Goal: Communication & Community: Share content

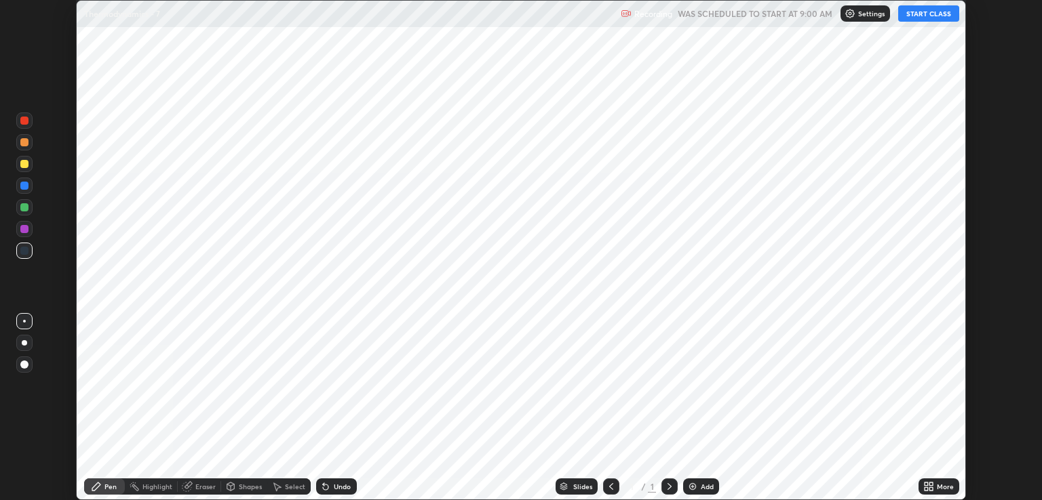
scroll to position [500, 1042]
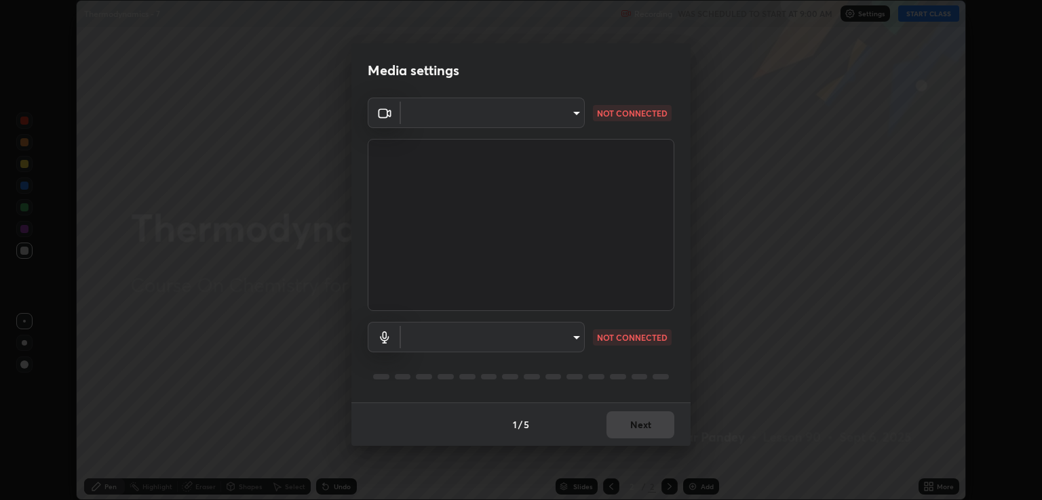
type input "ecbdbd44a66272db987f9f12271ef5319a85e28cdf2a8e5dd884bc8ad31297da"
type input "641fb1797ef8f9550b7f0158b383ff89036df526a4b0c4fe678c68e459c52791"
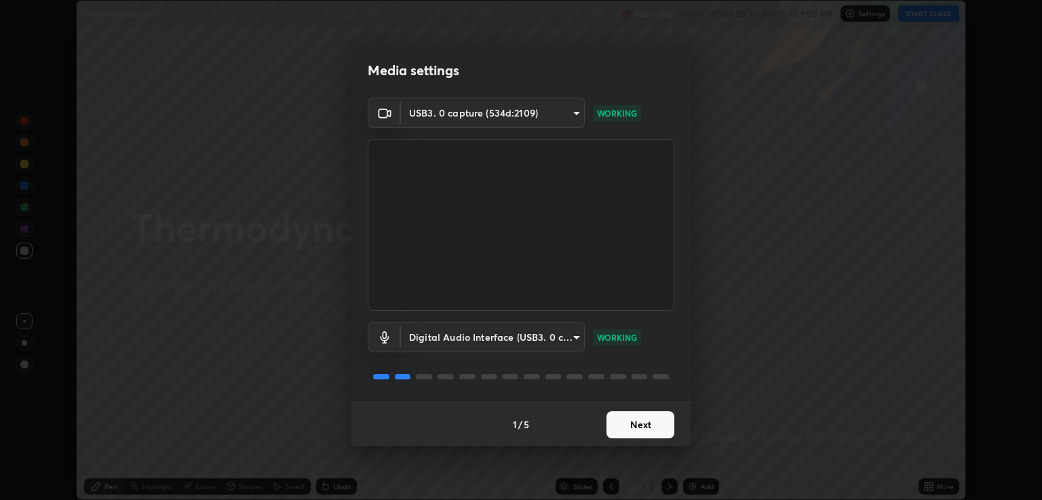
click at [637, 426] on button "Next" at bounding box center [640, 425] width 68 height 27
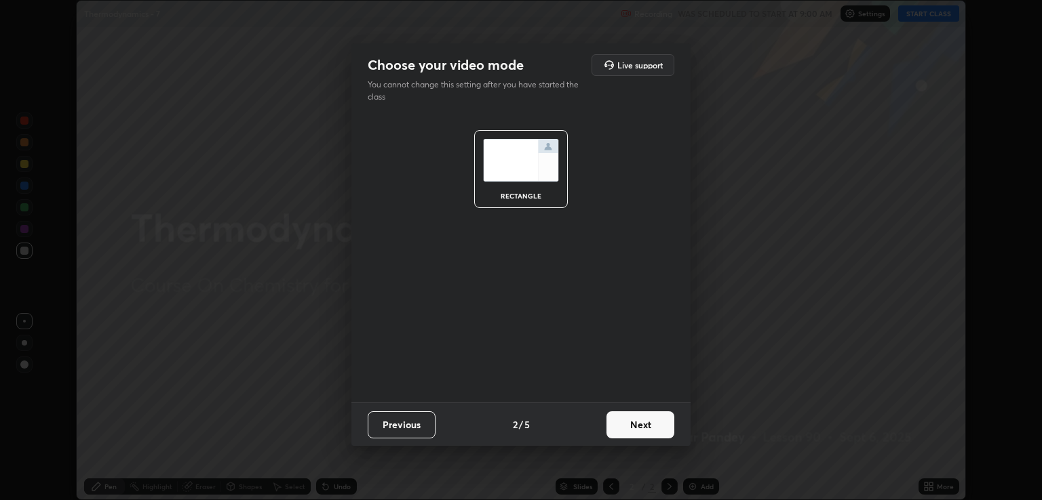
click at [643, 423] on button "Next" at bounding box center [640, 425] width 68 height 27
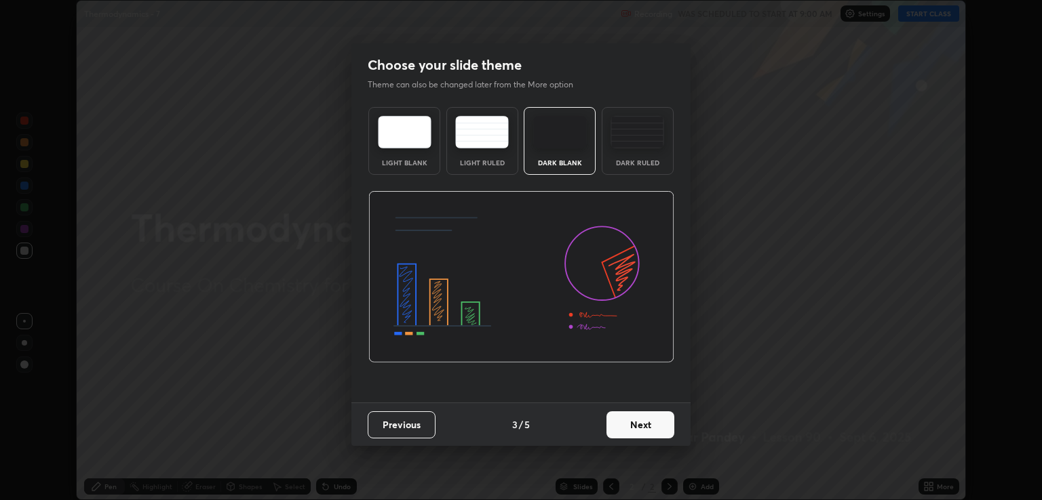
click at [654, 424] on button "Next" at bounding box center [640, 425] width 68 height 27
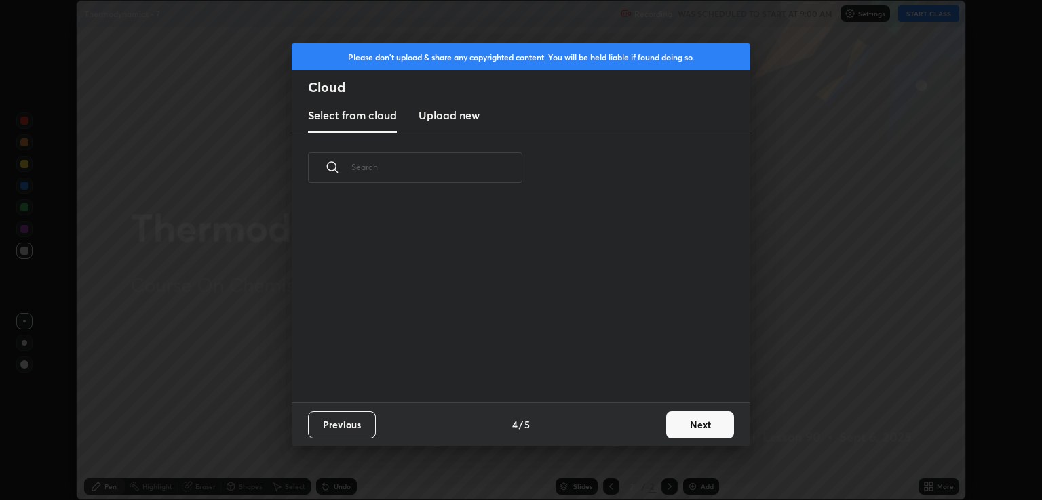
click at [669, 422] on button "Next" at bounding box center [700, 425] width 68 height 27
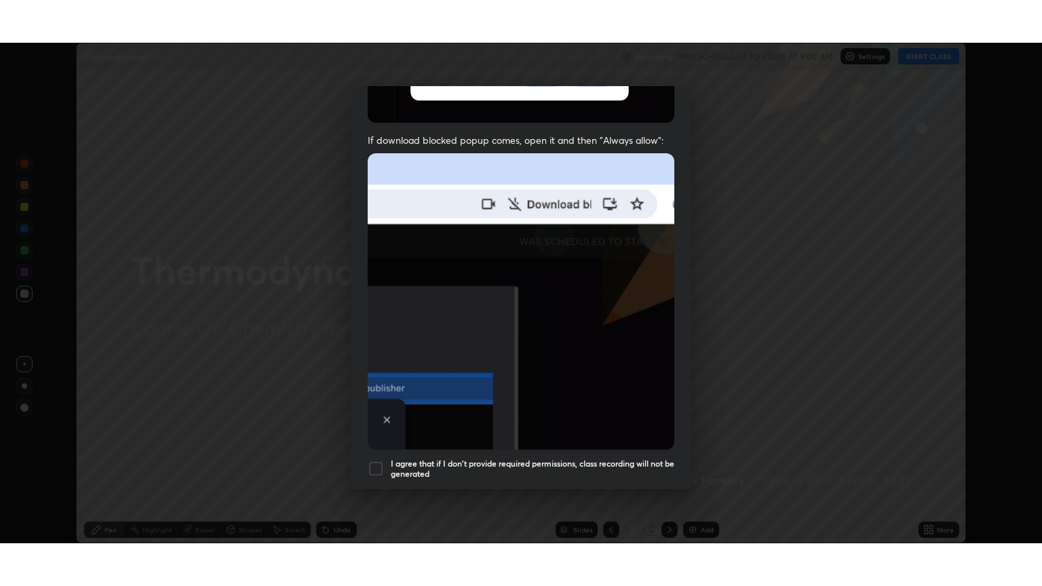
scroll to position [275, 0]
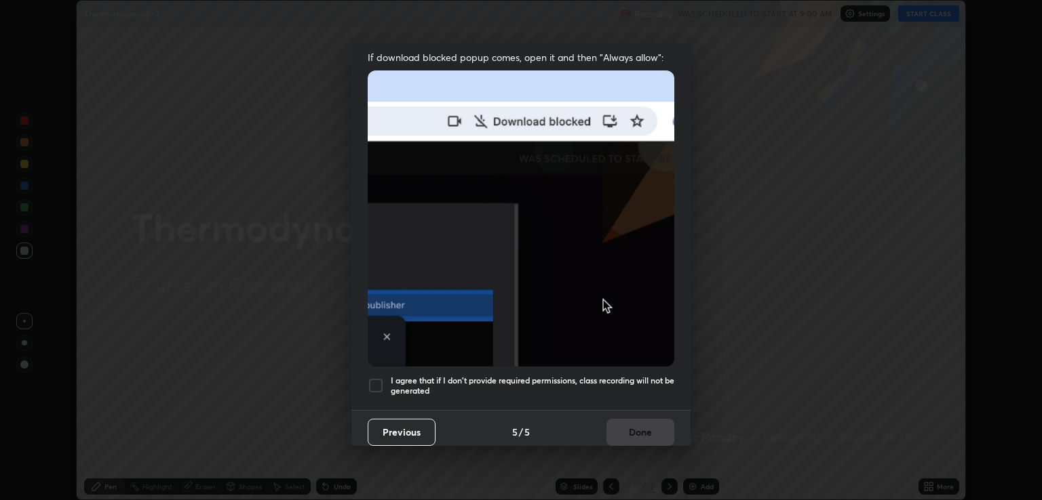
click at [499, 376] on h5 "I agree that if I don't provide required permissions, class recording will not …" at bounding box center [532, 386] width 283 height 21
click at [648, 423] on button "Done" at bounding box center [640, 432] width 68 height 27
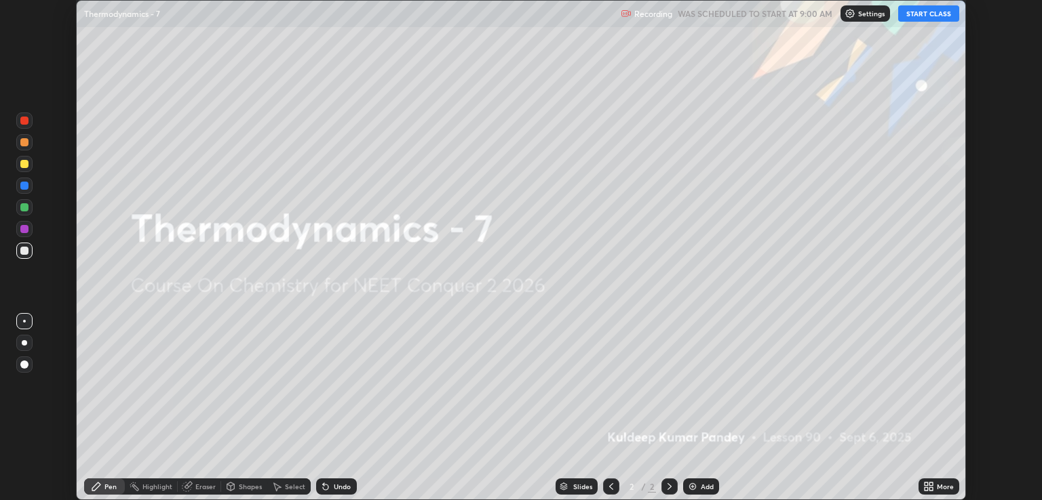
click at [925, 485] on icon at bounding box center [925, 484] width 3 height 3
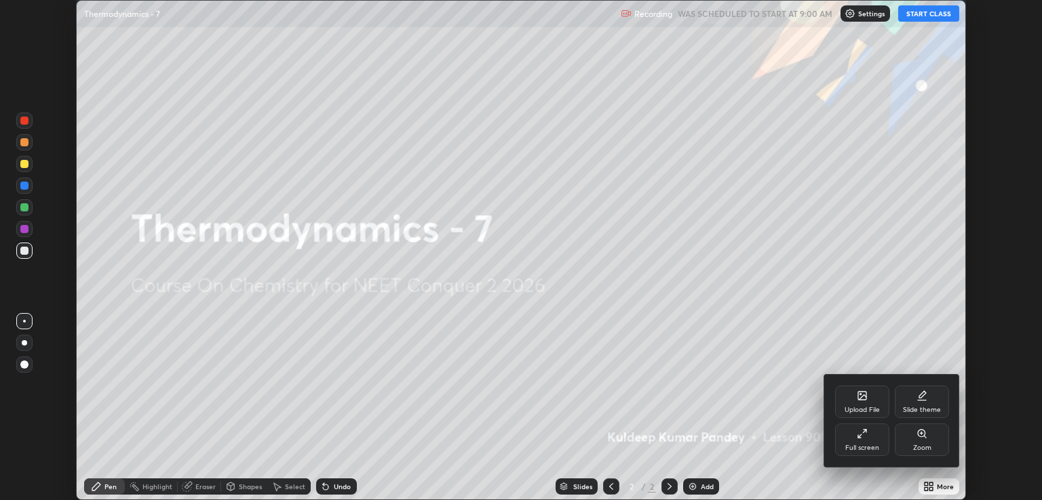
click at [871, 443] on div "Full screen" at bounding box center [862, 440] width 54 height 33
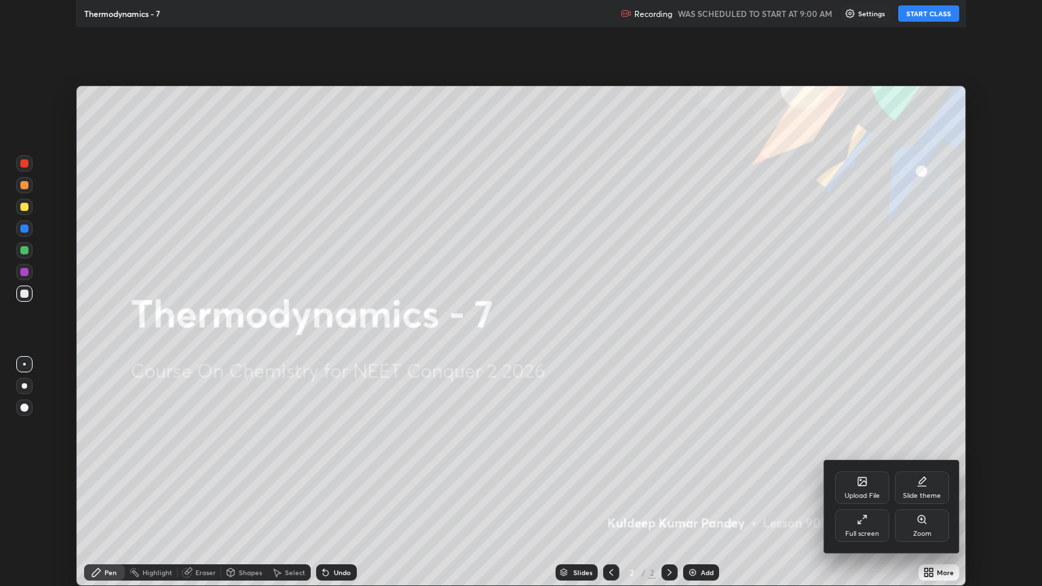
scroll to position [586, 1042]
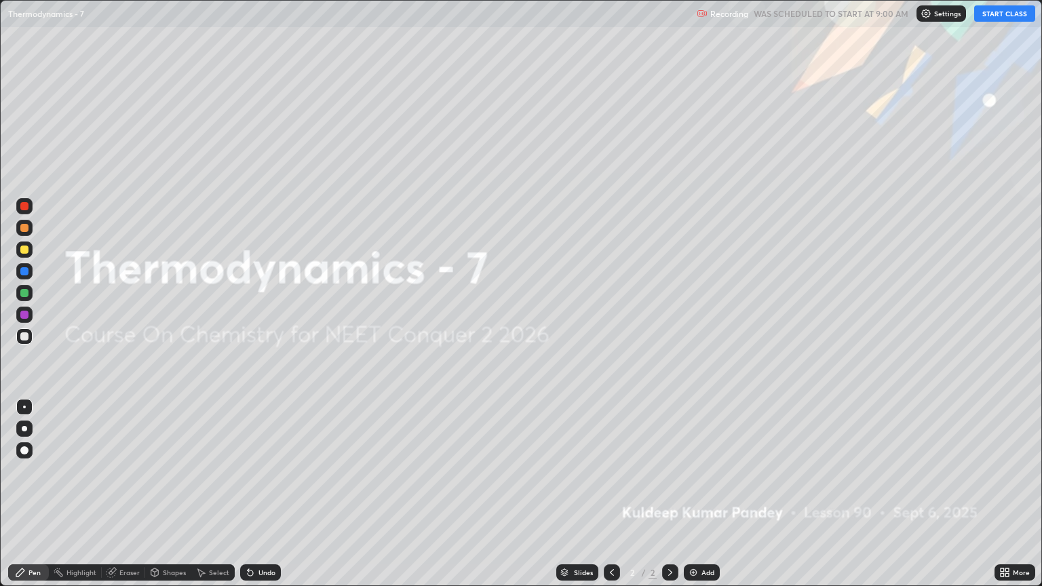
click at [1014, 14] on button "START CLASS" at bounding box center [1004, 13] width 61 height 16
click at [691, 500] on img at bounding box center [693, 572] width 11 height 11
click at [690, 500] on img at bounding box center [693, 572] width 11 height 11
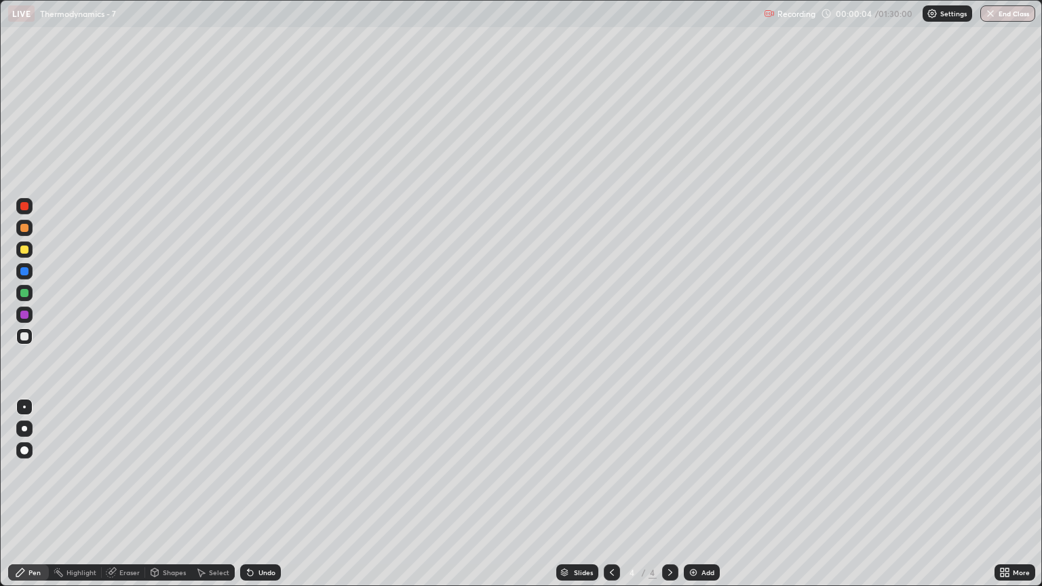
click at [692, 500] on img at bounding box center [693, 572] width 11 height 11
click at [694, 500] on img at bounding box center [693, 572] width 11 height 11
click at [692, 500] on img at bounding box center [693, 572] width 11 height 11
click at [690, 500] on img at bounding box center [693, 572] width 11 height 11
click at [691, 500] on img at bounding box center [693, 572] width 11 height 11
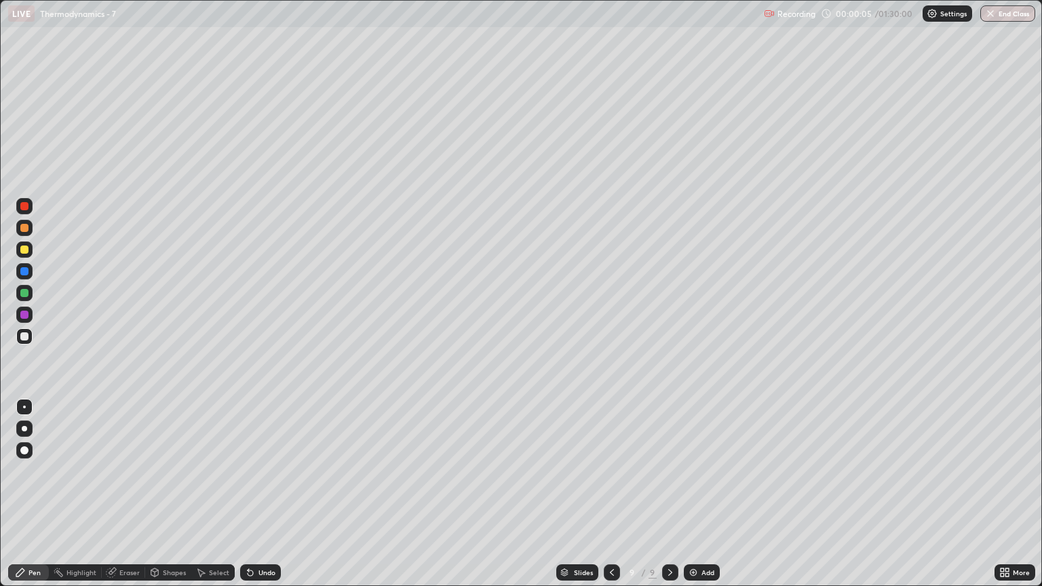
click at [692, 500] on img at bounding box center [693, 572] width 11 height 11
click at [691, 500] on img at bounding box center [693, 572] width 11 height 11
click at [690, 500] on img at bounding box center [693, 572] width 11 height 11
click at [692, 500] on img at bounding box center [693, 572] width 11 height 11
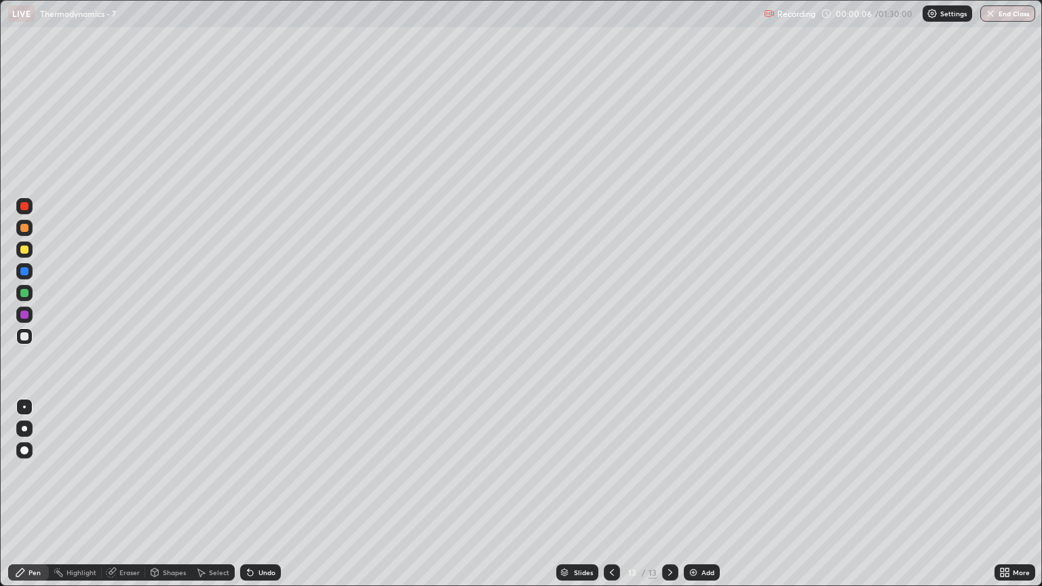
click at [692, 500] on img at bounding box center [693, 572] width 11 height 11
click at [691, 500] on img at bounding box center [693, 572] width 11 height 11
click at [690, 500] on img at bounding box center [693, 572] width 11 height 11
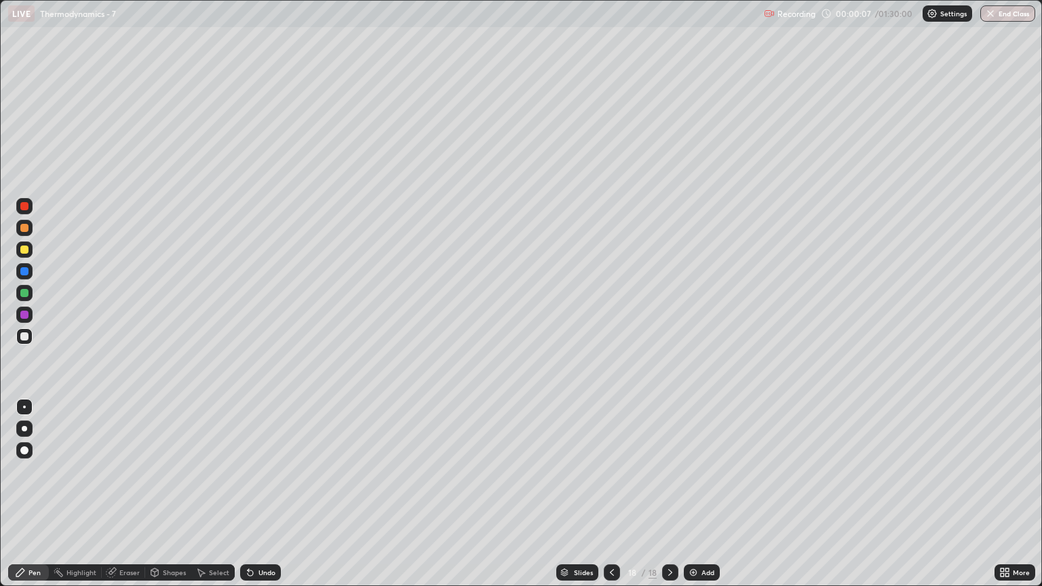
click at [690, 500] on img at bounding box center [693, 572] width 11 height 11
click at [692, 500] on img at bounding box center [693, 572] width 11 height 11
click at [690, 500] on img at bounding box center [693, 572] width 11 height 11
click at [693, 500] on img at bounding box center [693, 572] width 11 height 11
click at [692, 500] on img at bounding box center [693, 572] width 11 height 11
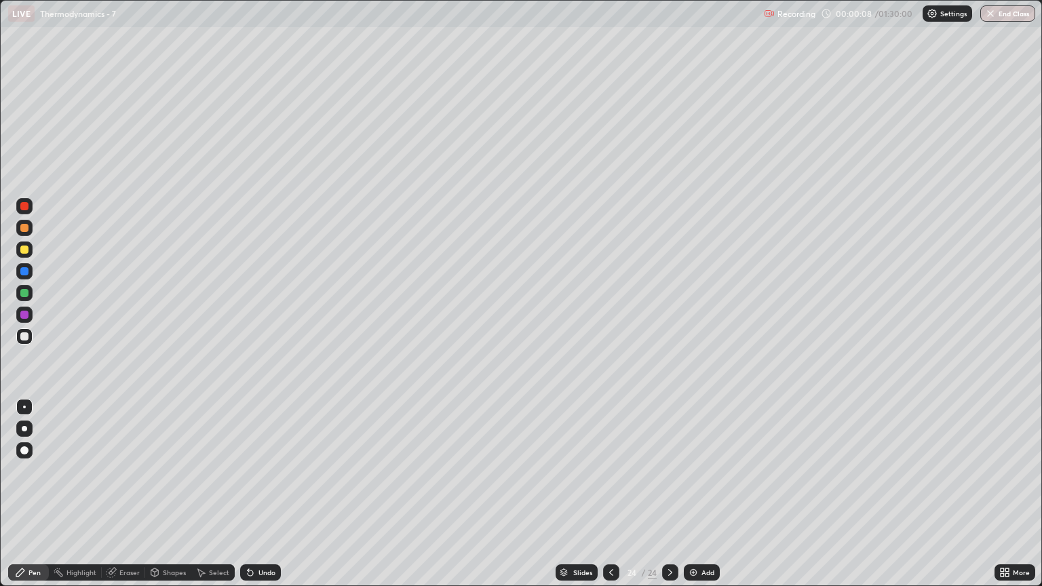
click at [692, 500] on img at bounding box center [693, 572] width 11 height 11
click at [691, 500] on img at bounding box center [693, 572] width 11 height 11
click at [692, 500] on img at bounding box center [693, 572] width 11 height 11
click at [691, 500] on img at bounding box center [693, 572] width 11 height 11
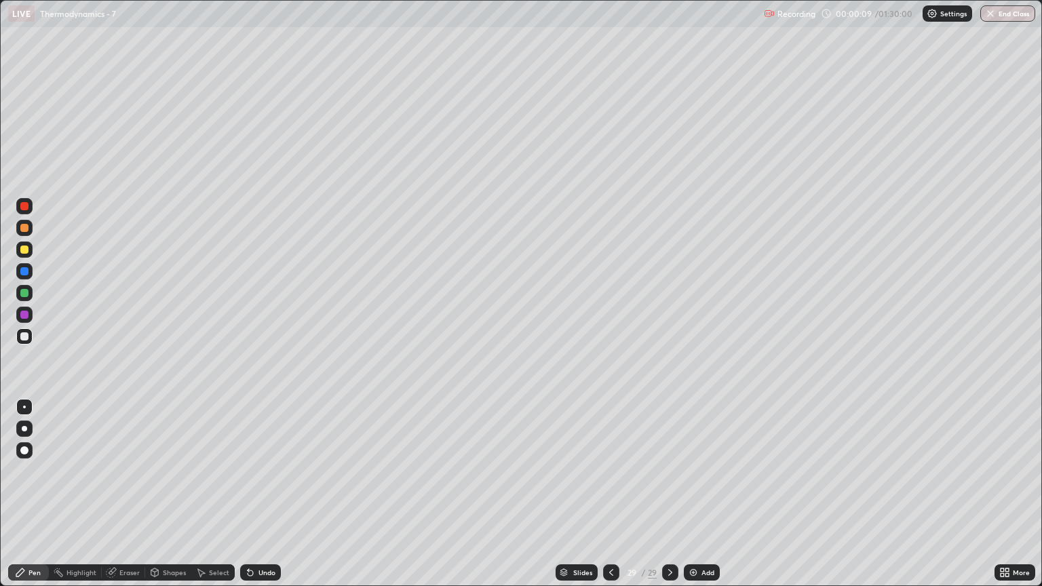
click at [691, 500] on img at bounding box center [693, 572] width 11 height 11
click at [692, 500] on img at bounding box center [693, 572] width 11 height 11
click at [689, 500] on img at bounding box center [693, 572] width 11 height 11
click at [610, 500] on icon at bounding box center [611, 572] width 11 height 11
click at [609, 500] on icon at bounding box center [611, 572] width 4 height 7
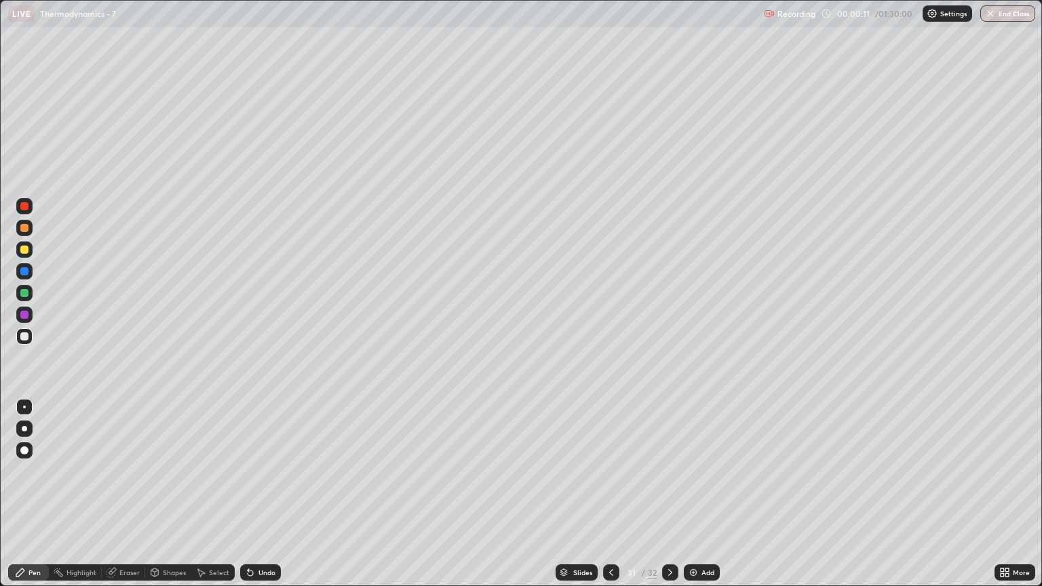
click at [610, 500] on icon at bounding box center [611, 572] width 11 height 11
click at [606, 500] on icon at bounding box center [611, 572] width 11 height 11
click at [603, 500] on div at bounding box center [611, 572] width 16 height 16
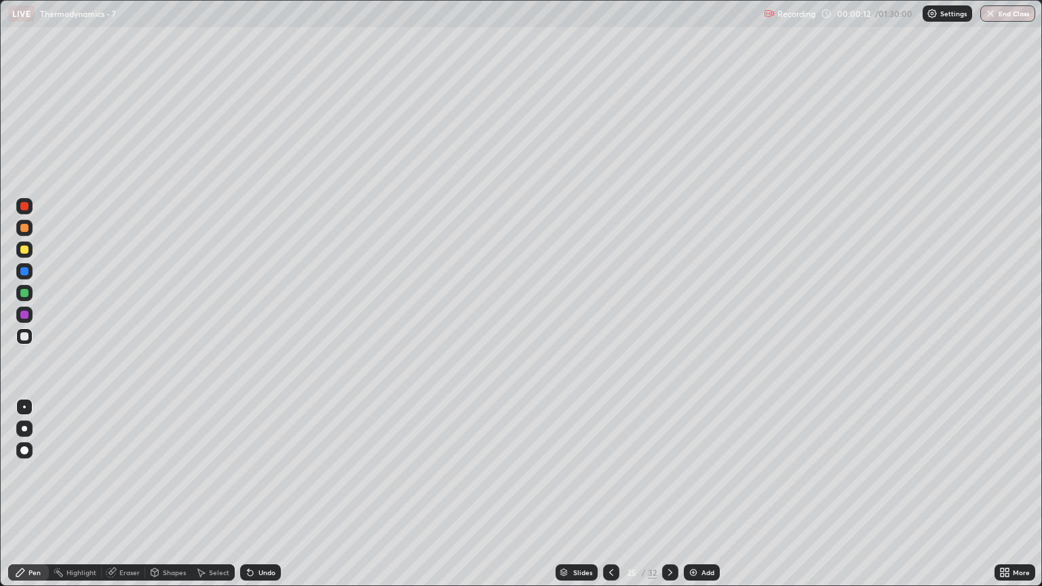
click at [610, 500] on icon at bounding box center [611, 572] width 11 height 11
click at [606, 500] on icon at bounding box center [611, 572] width 11 height 11
click at [603, 500] on div at bounding box center [611, 572] width 16 height 16
click at [610, 500] on icon at bounding box center [611, 572] width 11 height 11
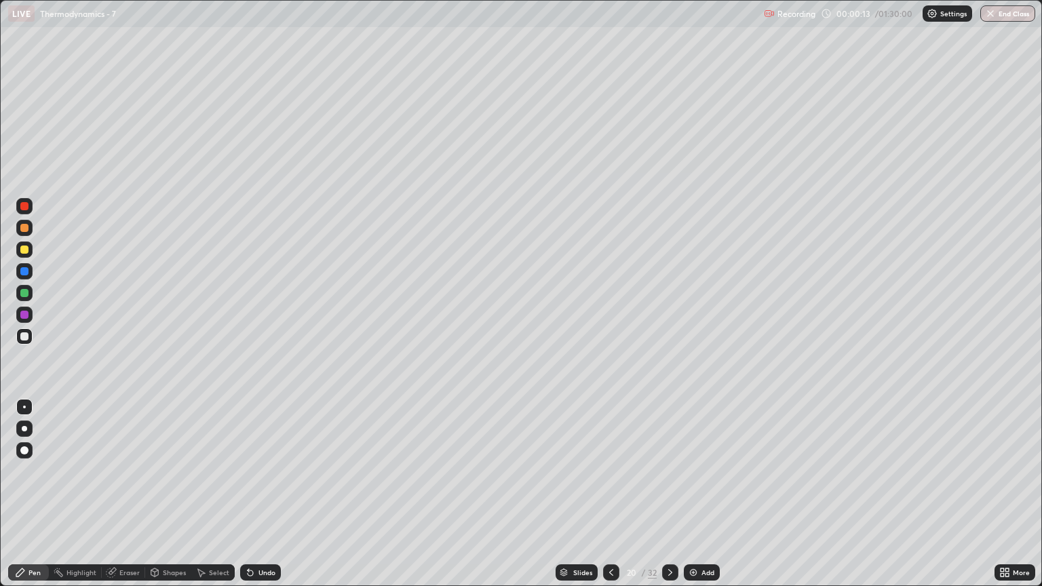
click at [610, 500] on icon at bounding box center [611, 572] width 11 height 11
click at [609, 500] on icon at bounding box center [611, 572] width 4 height 7
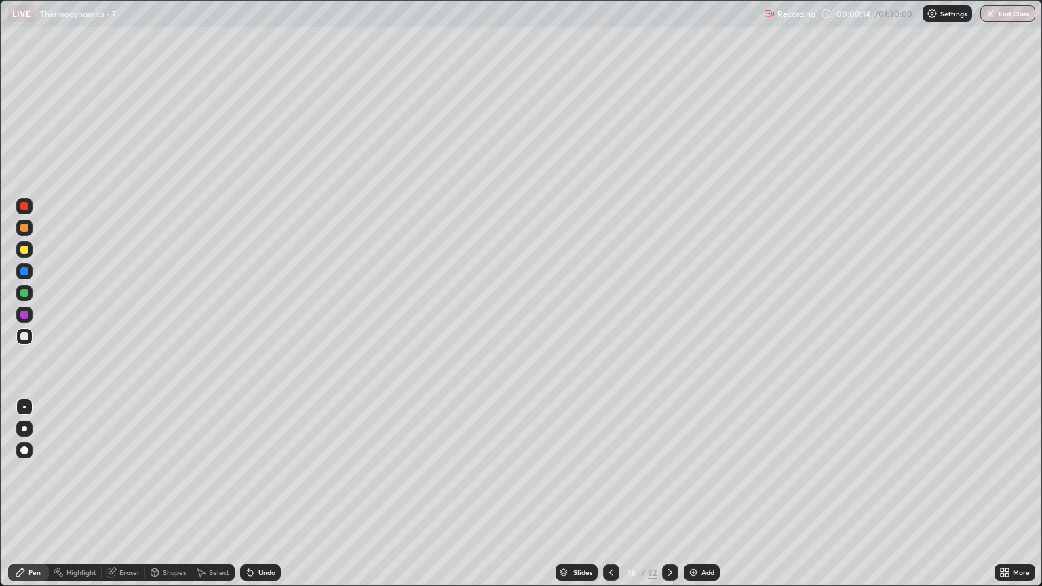
click at [608, 500] on icon at bounding box center [611, 572] width 11 height 11
click at [609, 500] on icon at bounding box center [611, 572] width 11 height 11
click at [610, 500] on icon at bounding box center [611, 572] width 11 height 11
click at [609, 500] on icon at bounding box center [611, 572] width 11 height 11
click at [608, 500] on icon at bounding box center [611, 572] width 11 height 11
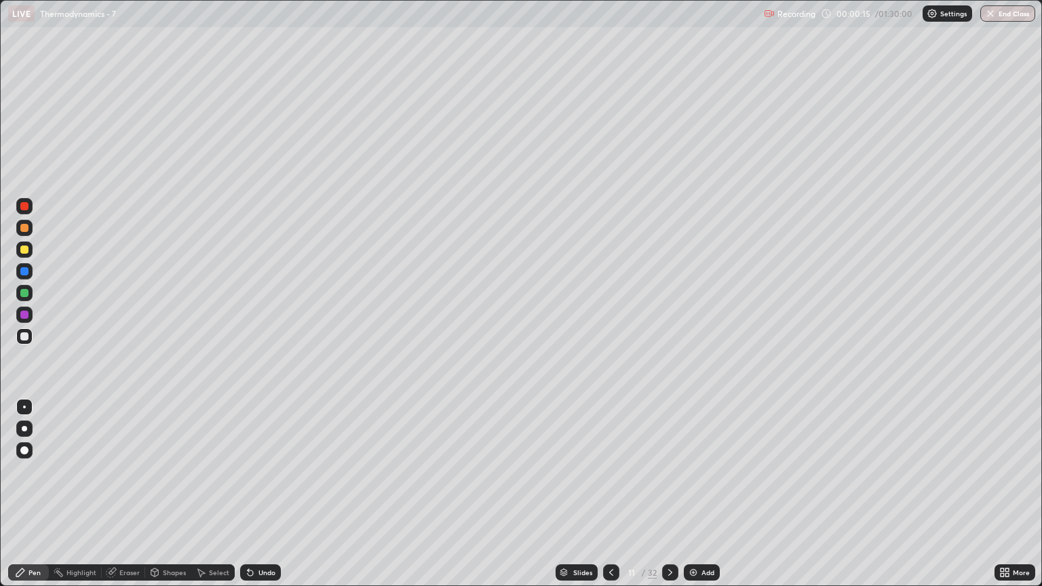
click at [608, 500] on icon at bounding box center [611, 572] width 11 height 11
click at [610, 500] on icon at bounding box center [611, 572] width 11 height 11
click at [609, 500] on icon at bounding box center [611, 572] width 4 height 7
click at [610, 500] on icon at bounding box center [611, 572] width 4 height 7
click at [612, 500] on icon at bounding box center [611, 572] width 11 height 11
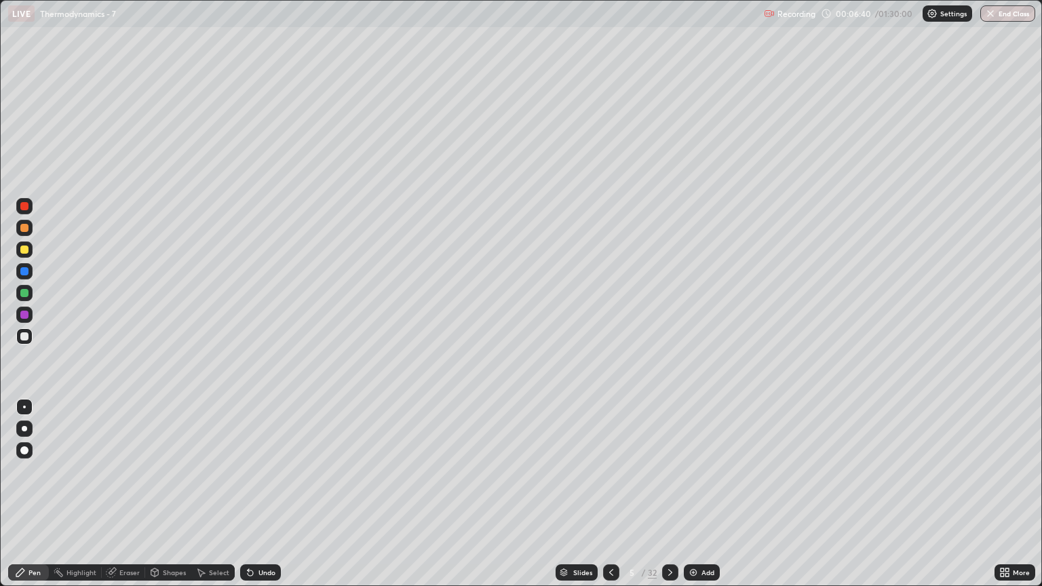
click at [24, 429] on div at bounding box center [24, 428] width 5 height 5
click at [136, 500] on div "Eraser" at bounding box center [123, 572] width 43 height 16
click at [35, 500] on div "Pen" at bounding box center [28, 572] width 41 height 16
click at [24, 339] on div at bounding box center [24, 336] width 8 height 8
click at [22, 256] on div at bounding box center [24, 249] width 16 height 16
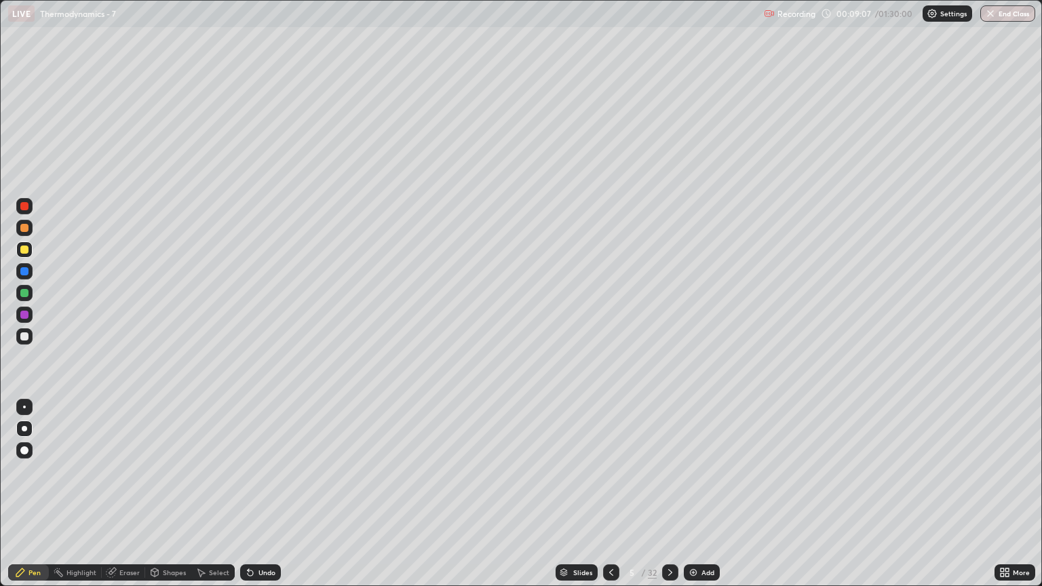
click at [131, 500] on div "Eraser" at bounding box center [129, 572] width 20 height 7
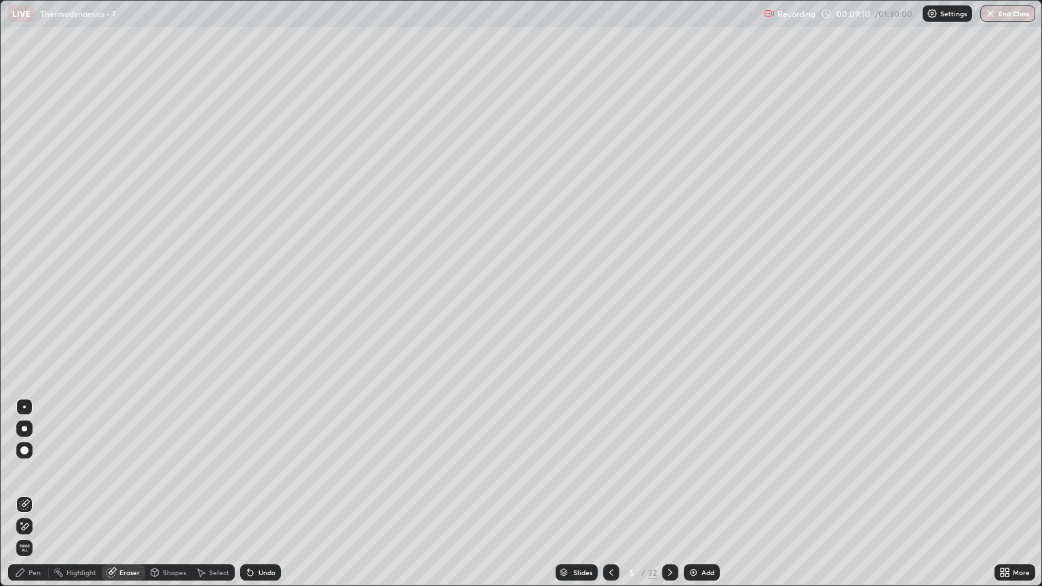
click at [27, 500] on div "Pen" at bounding box center [28, 572] width 41 height 16
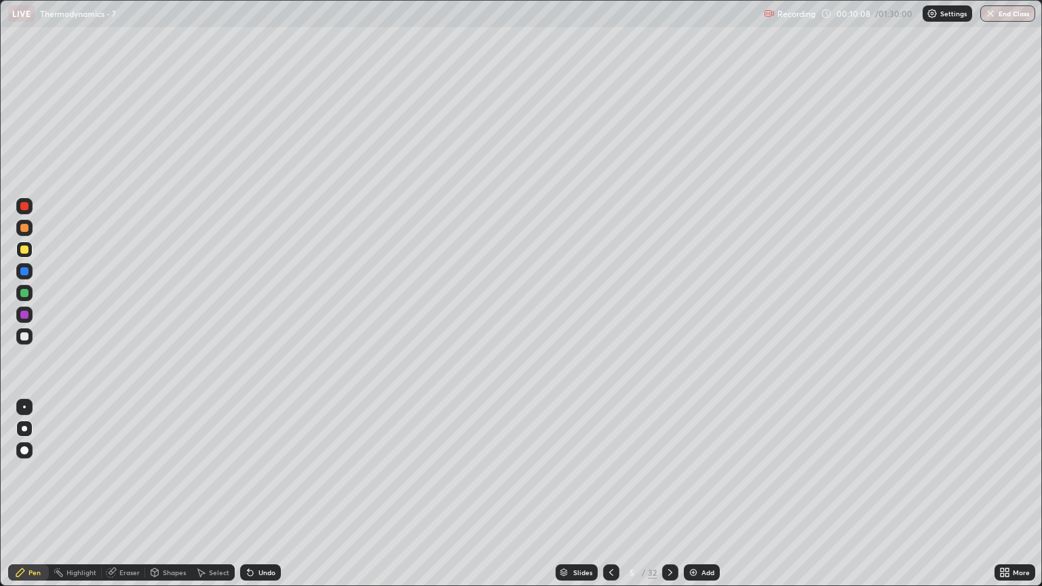
click at [669, 500] on icon at bounding box center [670, 572] width 11 height 11
click at [122, 500] on div "Eraser" at bounding box center [129, 572] width 20 height 7
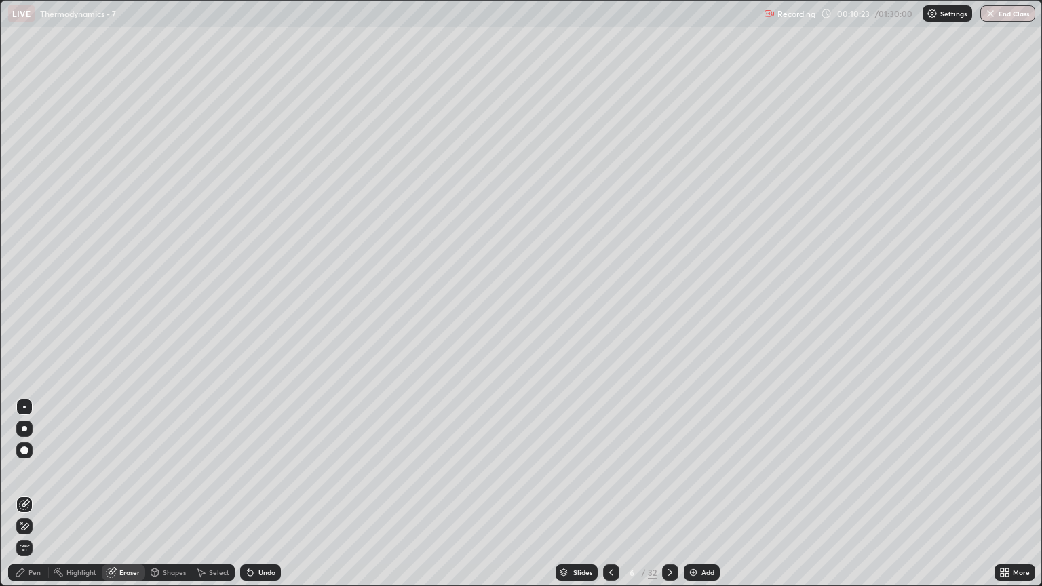
click at [34, 500] on div "Pen" at bounding box center [34, 572] width 12 height 7
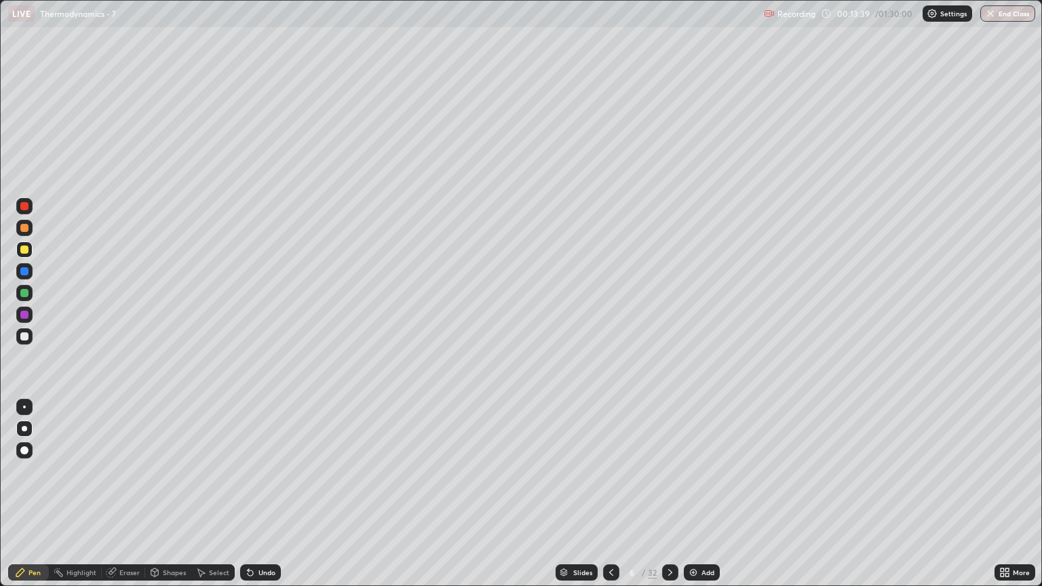
click at [611, 500] on icon at bounding box center [611, 572] width 11 height 11
click at [132, 500] on div "Eraser" at bounding box center [129, 572] width 20 height 7
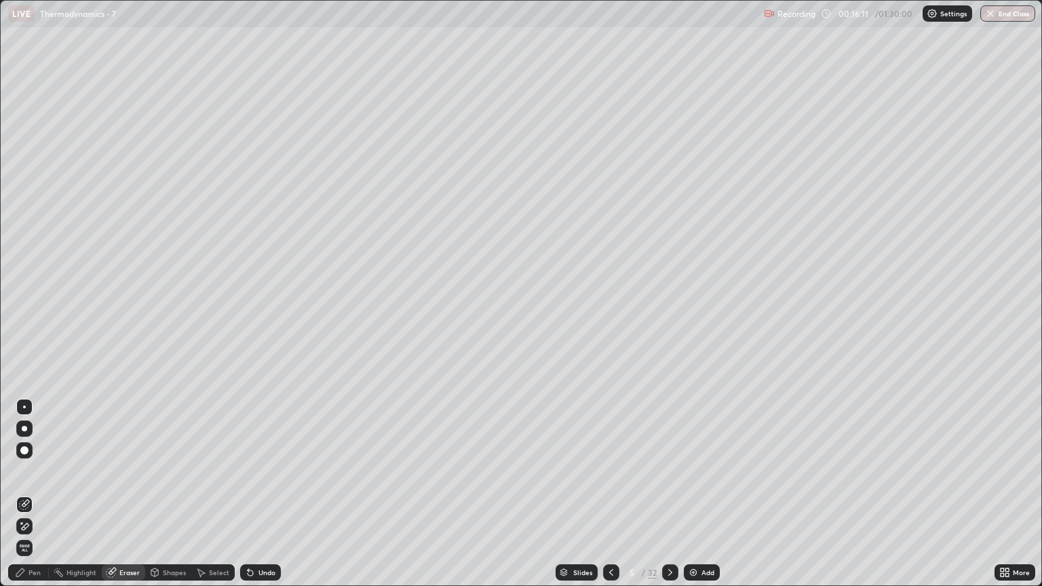
click at [35, 500] on div "Pen" at bounding box center [28, 572] width 41 height 16
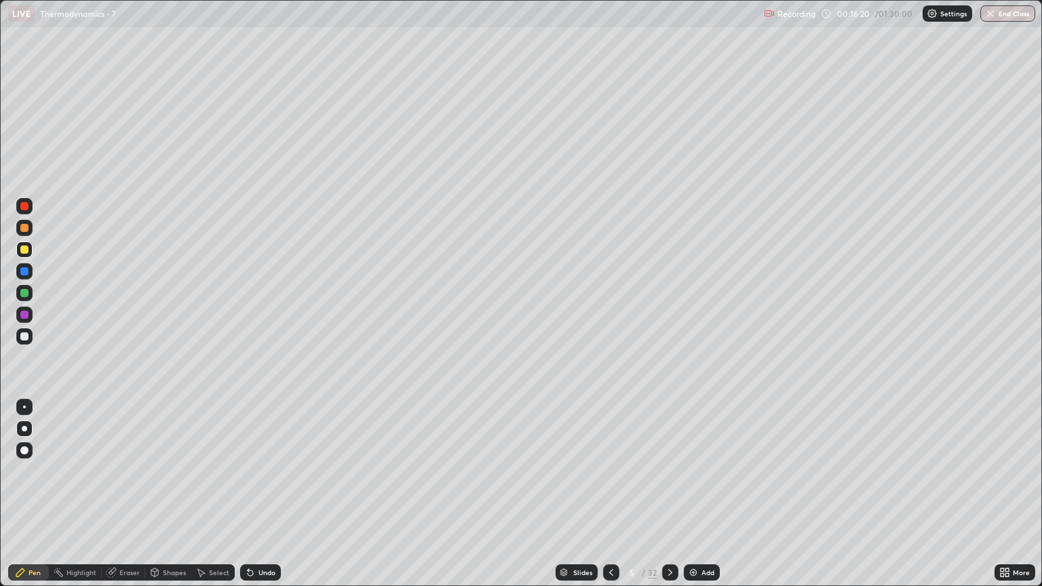
click at [669, 500] on icon at bounding box center [670, 572] width 11 height 11
click at [610, 500] on icon at bounding box center [611, 572] width 11 height 11
click at [669, 500] on icon at bounding box center [670, 572] width 11 height 11
click at [666, 500] on div at bounding box center [670, 572] width 16 height 16
click at [610, 500] on div at bounding box center [611, 572] width 16 height 16
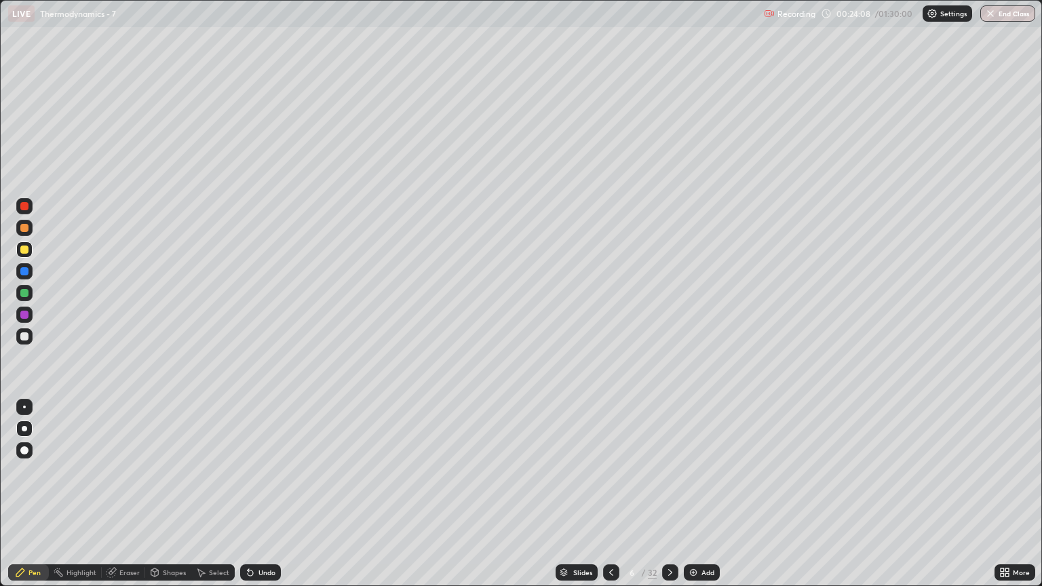
click at [669, 500] on icon at bounding box center [670, 572] width 11 height 11
click at [611, 500] on icon at bounding box center [611, 572] width 11 height 11
click at [669, 500] on icon at bounding box center [670, 572] width 11 height 11
click at [610, 500] on icon at bounding box center [611, 572] width 11 height 11
click at [669, 500] on icon at bounding box center [670, 572] width 11 height 11
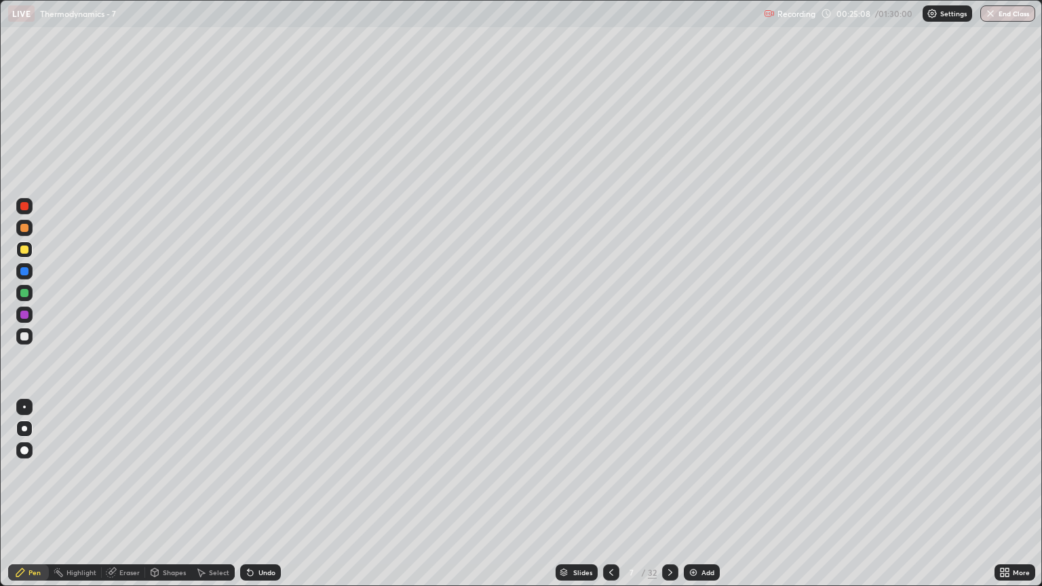
click at [606, 500] on icon at bounding box center [611, 572] width 11 height 11
click at [667, 500] on icon at bounding box center [670, 572] width 11 height 11
click at [132, 500] on div "Eraser" at bounding box center [129, 572] width 20 height 7
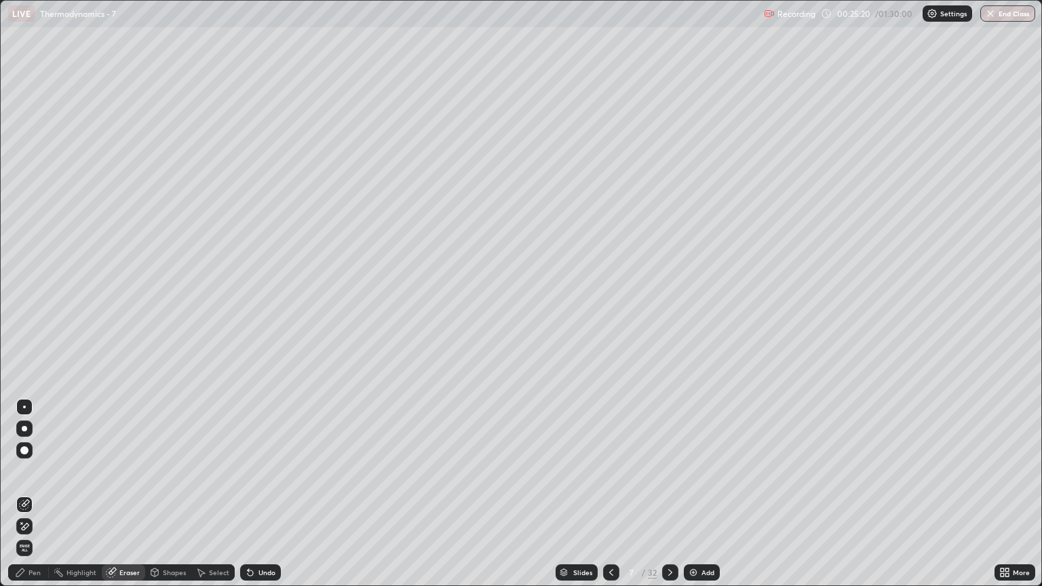
click at [36, 500] on div "Pen" at bounding box center [34, 572] width 12 height 7
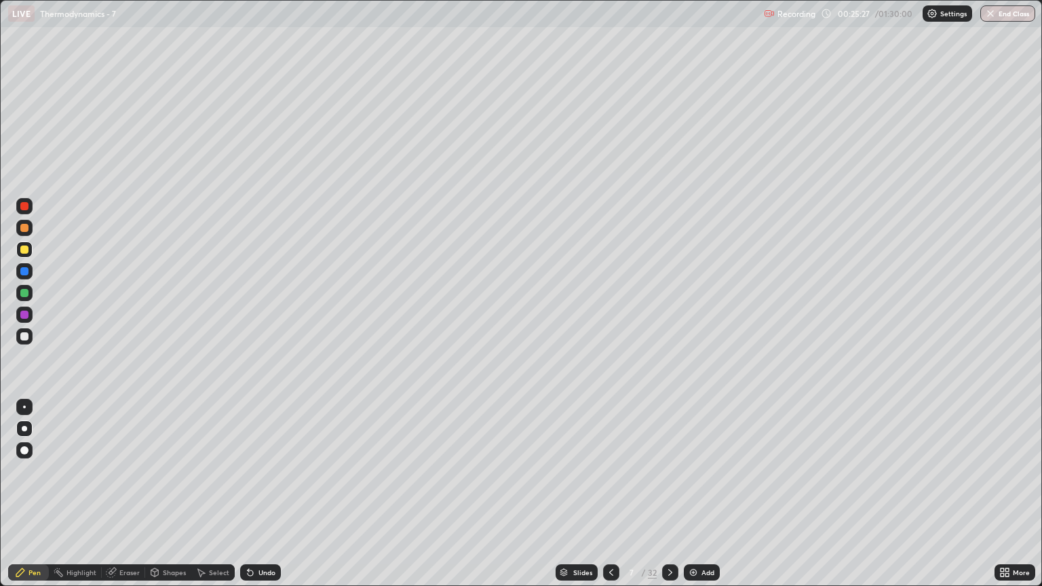
click at [130, 500] on div "Eraser" at bounding box center [129, 572] width 20 height 7
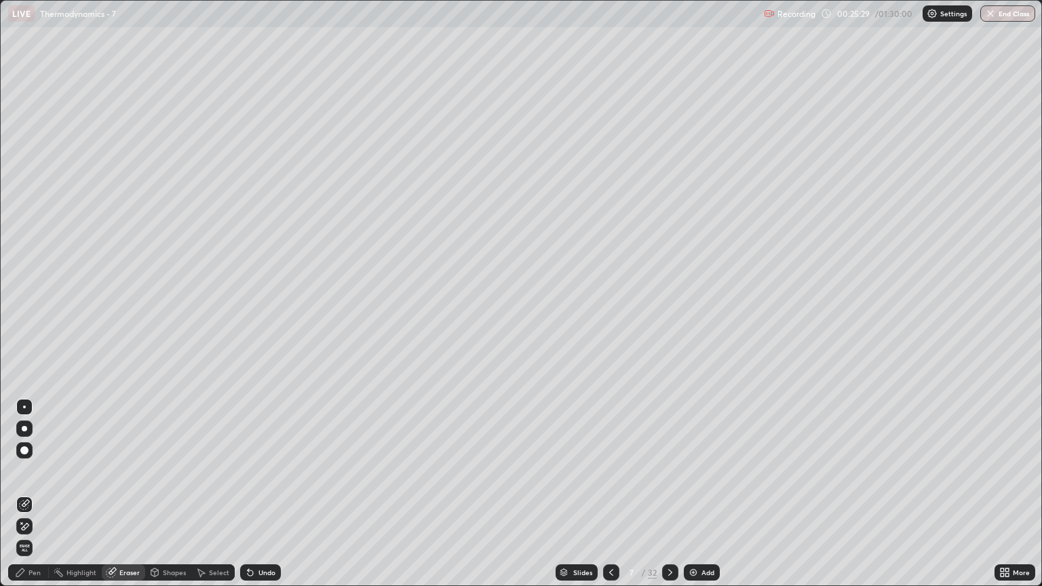
click at [35, 500] on div "Pen" at bounding box center [34, 572] width 12 height 7
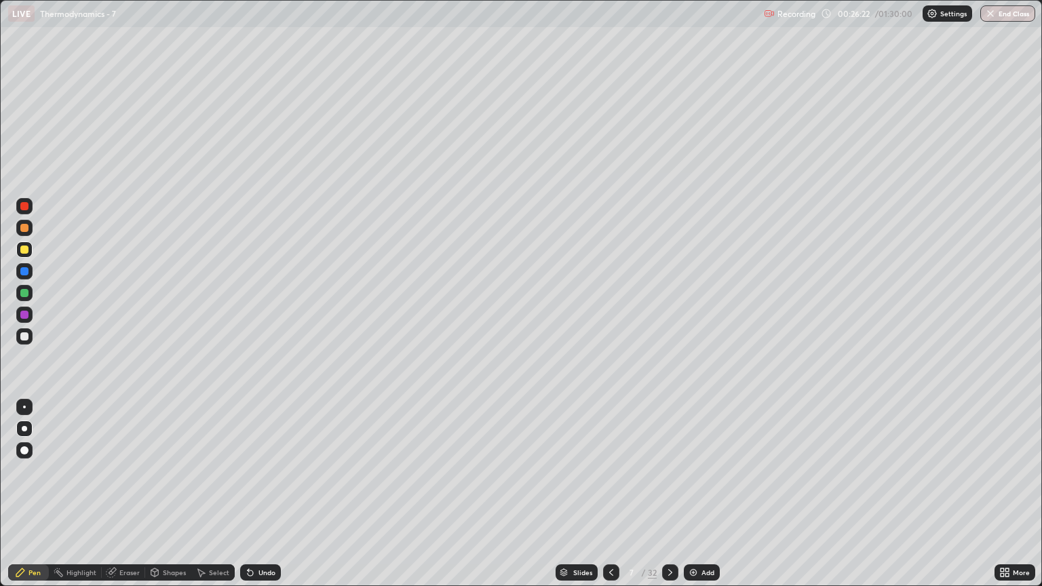
click at [611, 500] on icon at bounding box center [611, 572] width 4 height 7
click at [667, 500] on icon at bounding box center [670, 572] width 11 height 11
click at [608, 500] on icon at bounding box center [611, 572] width 11 height 11
click at [669, 500] on icon at bounding box center [670, 572] width 11 height 11
click at [131, 500] on div "Eraser" at bounding box center [129, 572] width 20 height 7
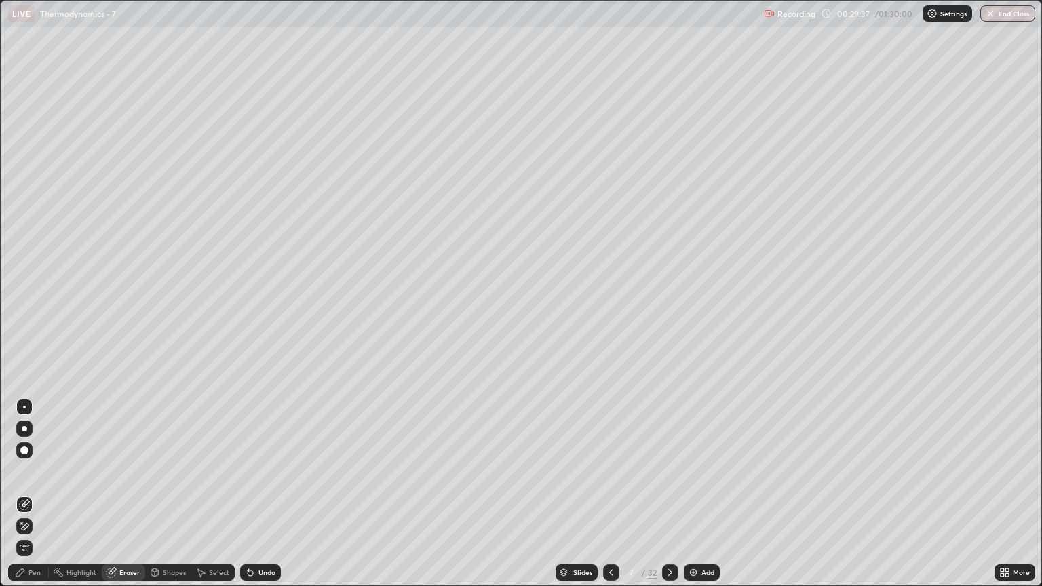
click at [34, 500] on div "Pen" at bounding box center [34, 572] width 12 height 7
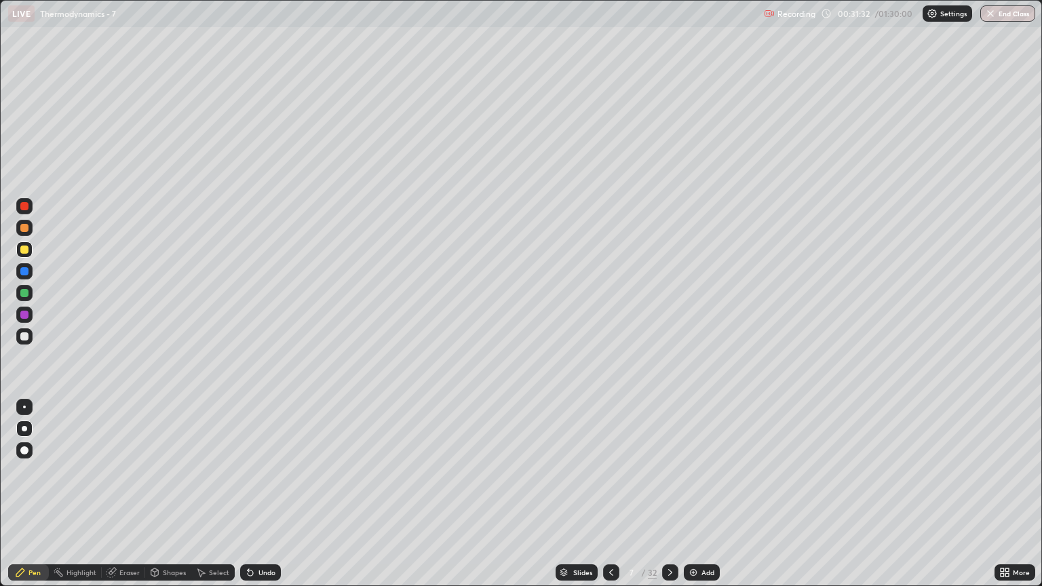
click at [669, 500] on icon at bounding box center [670, 572] width 11 height 11
click at [608, 500] on icon at bounding box center [611, 572] width 11 height 11
click at [668, 500] on icon at bounding box center [670, 572] width 11 height 11
click at [610, 500] on icon at bounding box center [611, 572] width 11 height 11
click at [668, 500] on icon at bounding box center [670, 572] width 4 height 7
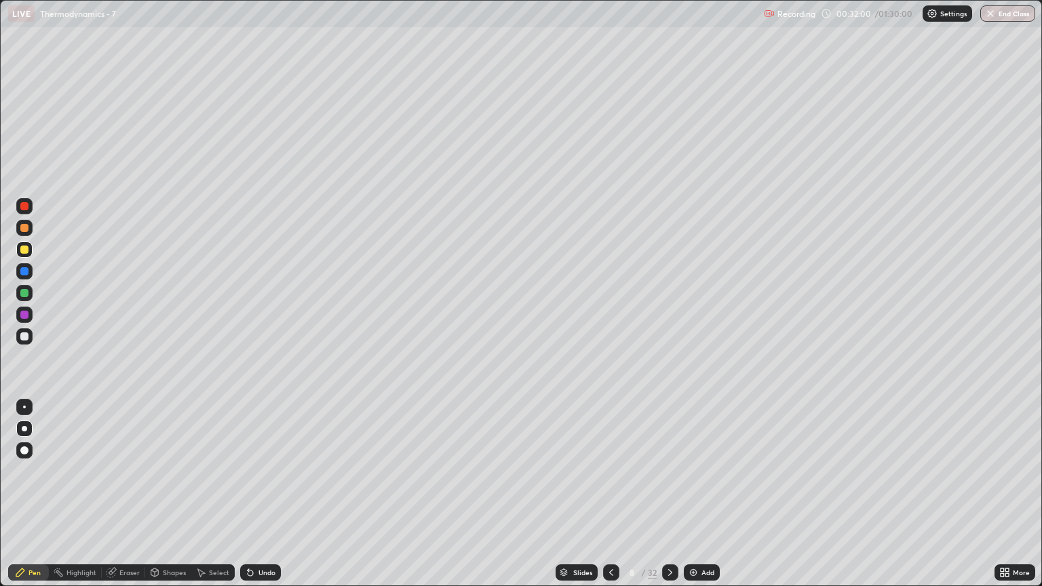
click at [610, 500] on icon at bounding box center [611, 572] width 11 height 11
click at [669, 500] on icon at bounding box center [670, 572] width 11 height 11
click at [606, 500] on icon at bounding box center [611, 572] width 11 height 11
click at [612, 500] on icon at bounding box center [611, 572] width 11 height 11
click at [667, 500] on div at bounding box center [670, 572] width 16 height 16
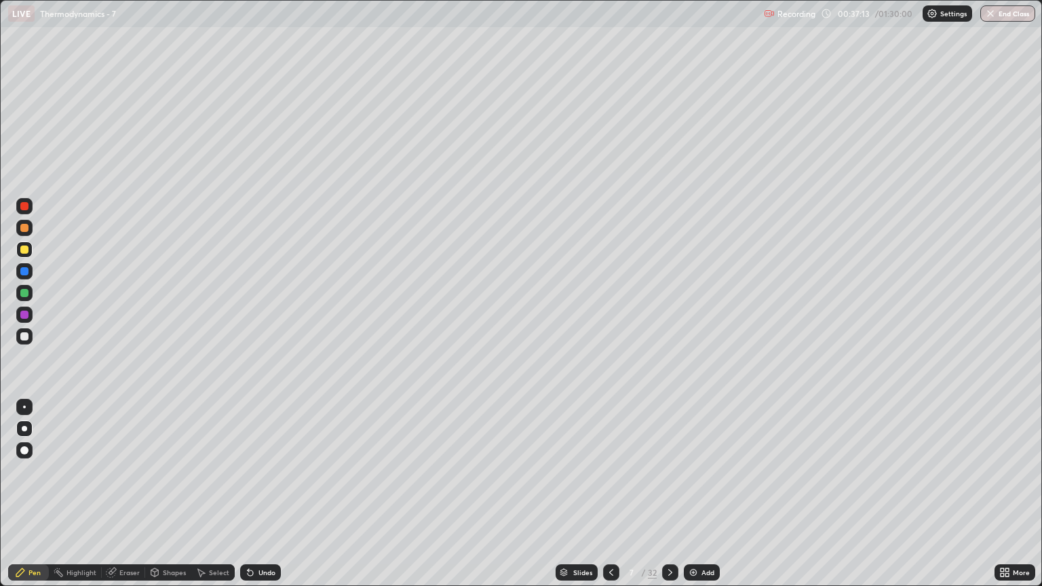
click at [668, 500] on icon at bounding box center [670, 572] width 4 height 7
click at [134, 500] on div "Eraser" at bounding box center [129, 572] width 20 height 7
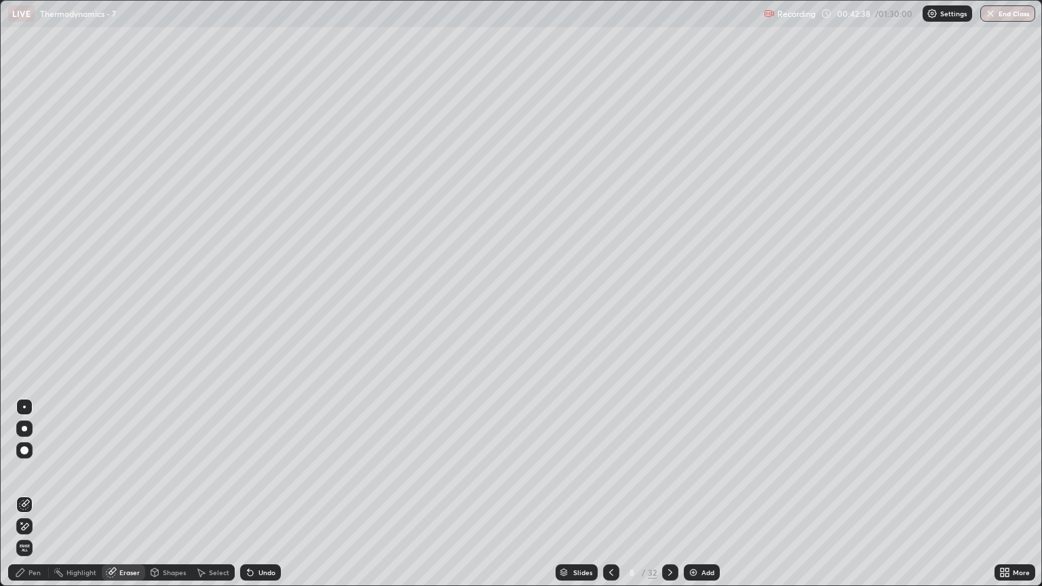
click at [32, 500] on div "Pen" at bounding box center [28, 572] width 41 height 16
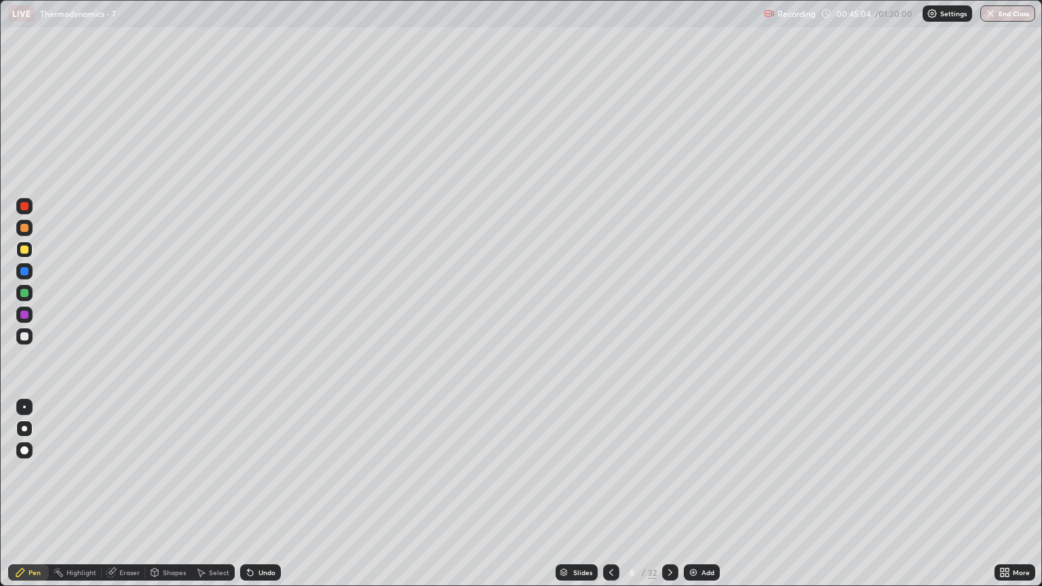
click at [608, 500] on icon at bounding box center [611, 572] width 11 height 11
click at [667, 500] on icon at bounding box center [670, 572] width 11 height 11
click at [665, 500] on div at bounding box center [670, 572] width 16 height 27
click at [133, 500] on div "Eraser" at bounding box center [129, 572] width 20 height 7
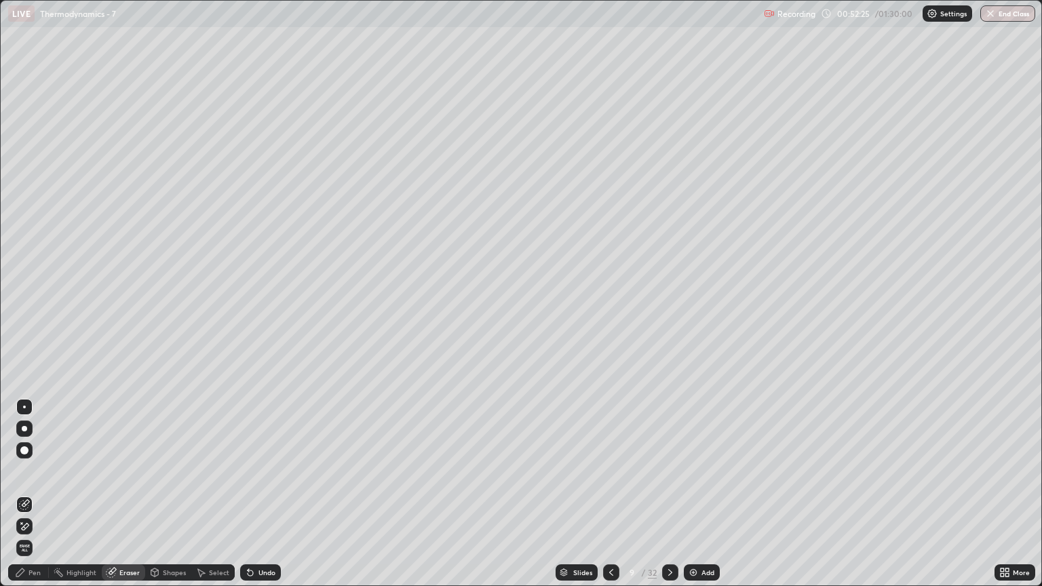
click at [39, 500] on div "Pen" at bounding box center [34, 572] width 12 height 7
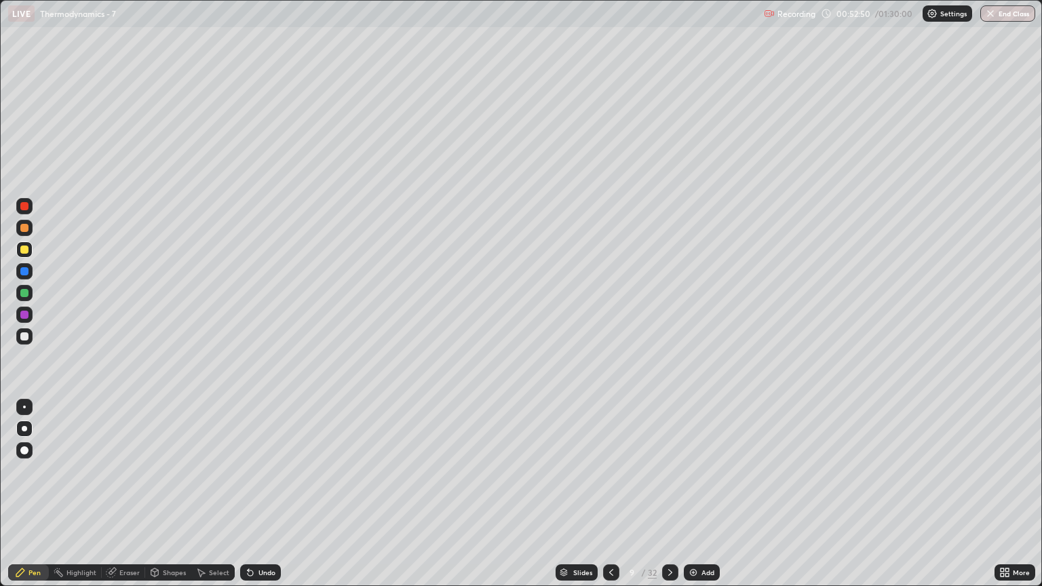
click at [609, 500] on icon at bounding box center [611, 572] width 4 height 7
click at [670, 500] on icon at bounding box center [670, 572] width 11 height 11
click at [608, 500] on icon at bounding box center [611, 572] width 11 height 11
click at [671, 500] on icon at bounding box center [670, 572] width 11 height 11
click at [613, 500] on icon at bounding box center [611, 572] width 11 height 11
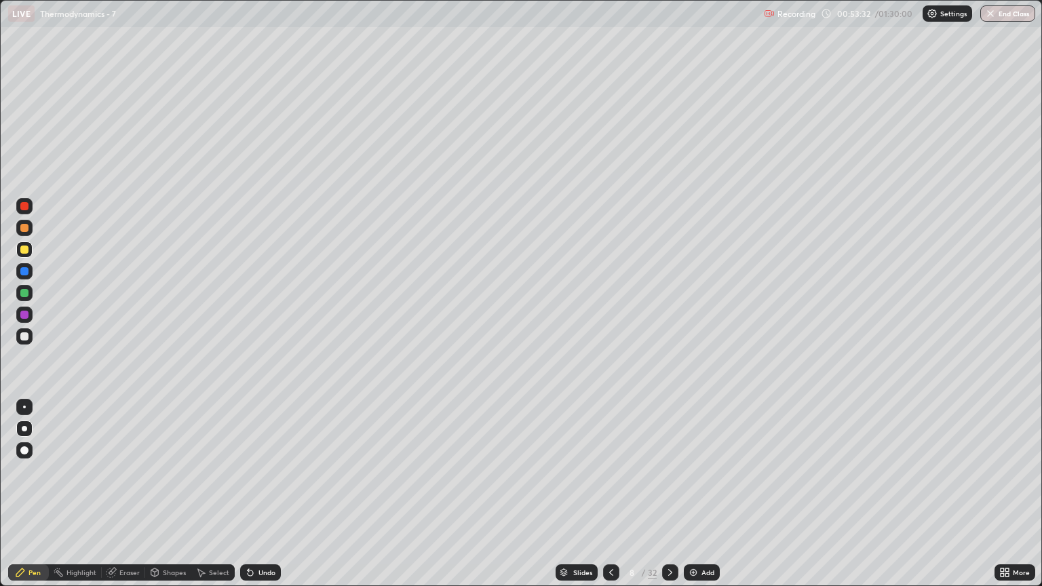
click at [667, 500] on div at bounding box center [670, 572] width 16 height 16
click at [982, 500] on div "Slides 9 / 32 Add" at bounding box center [637, 572] width 713 height 27
click at [983, 500] on div "Slides 9 / 32 Add" at bounding box center [637, 572] width 713 height 27
click at [125, 500] on div "Eraser" at bounding box center [129, 572] width 20 height 7
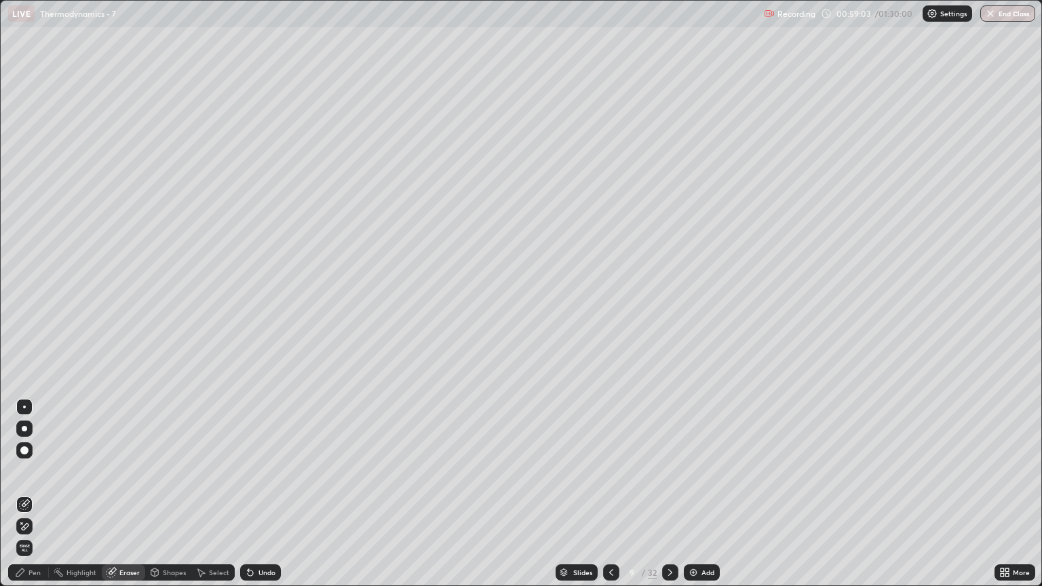
click at [131, 500] on div "Eraser" at bounding box center [129, 572] width 20 height 7
click at [33, 500] on div "Pen" at bounding box center [28, 572] width 41 height 16
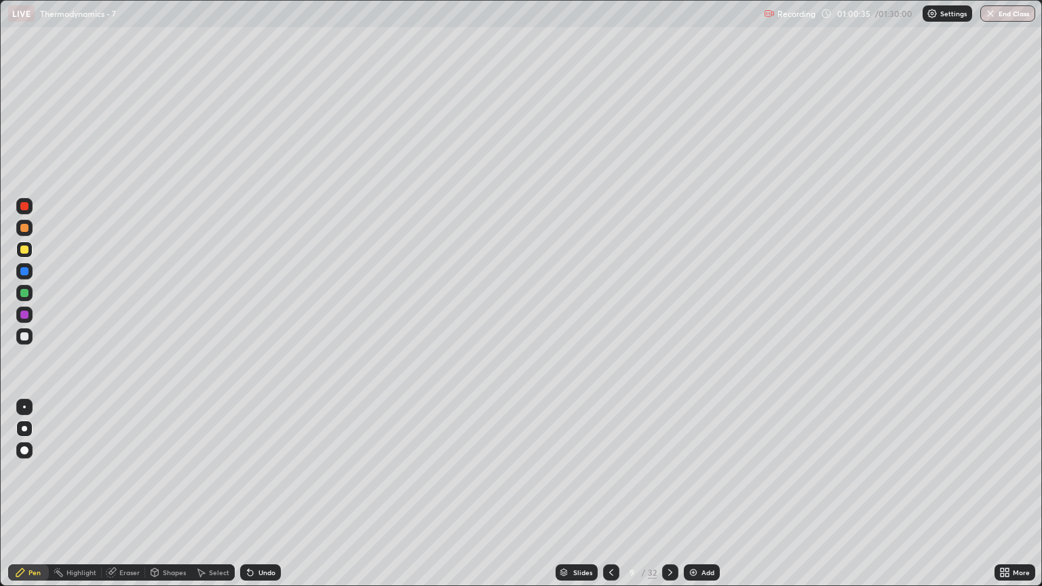
click at [668, 500] on icon at bounding box center [670, 572] width 4 height 7
click at [136, 500] on div "Eraser" at bounding box center [123, 572] width 43 height 16
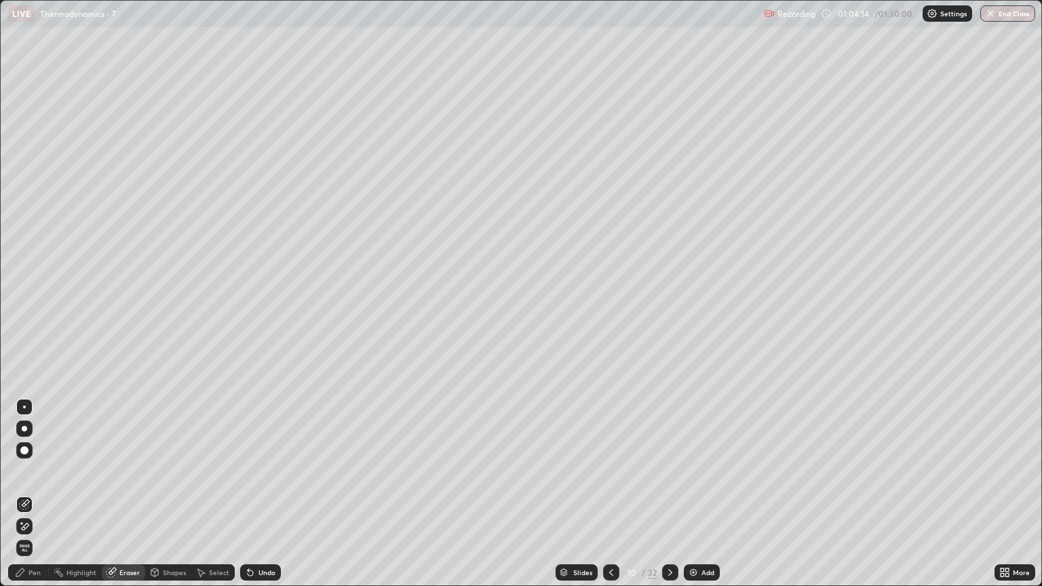
click at [35, 500] on div "Pen" at bounding box center [28, 572] width 41 height 16
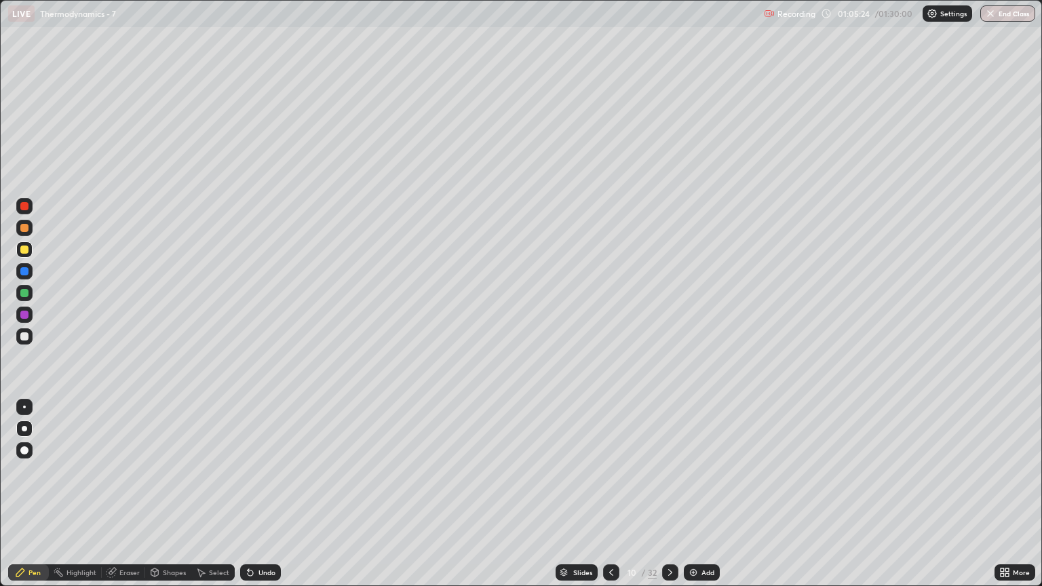
click at [611, 500] on div at bounding box center [611, 572] width 16 height 16
click at [607, 500] on div at bounding box center [611, 572] width 16 height 16
click at [610, 500] on icon at bounding box center [611, 572] width 11 height 11
click at [606, 500] on div at bounding box center [611, 572] width 16 height 16
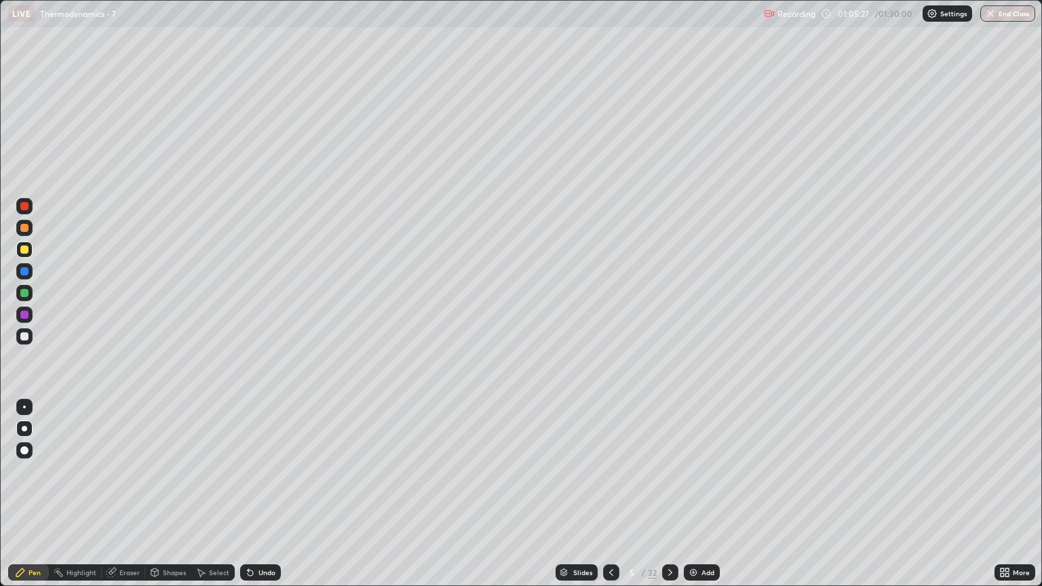
click at [668, 500] on icon at bounding box center [670, 572] width 11 height 11
click at [669, 500] on icon at bounding box center [670, 572] width 11 height 11
click at [670, 500] on icon at bounding box center [670, 572] width 11 height 11
click at [669, 500] on icon at bounding box center [670, 572] width 11 height 11
click at [672, 500] on icon at bounding box center [670, 572] width 11 height 11
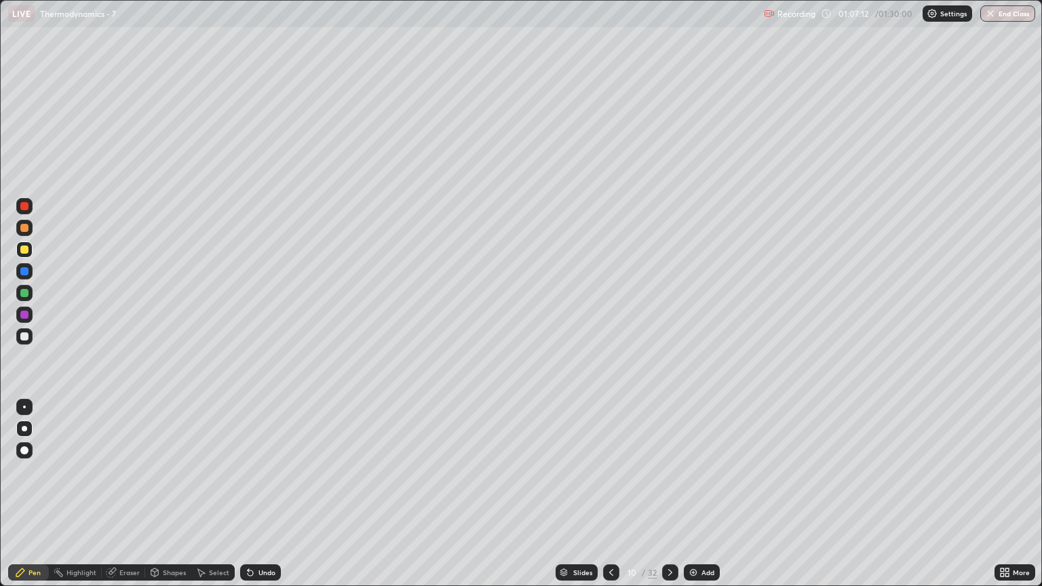
click at [172, 500] on div "Shapes" at bounding box center [174, 572] width 23 height 7
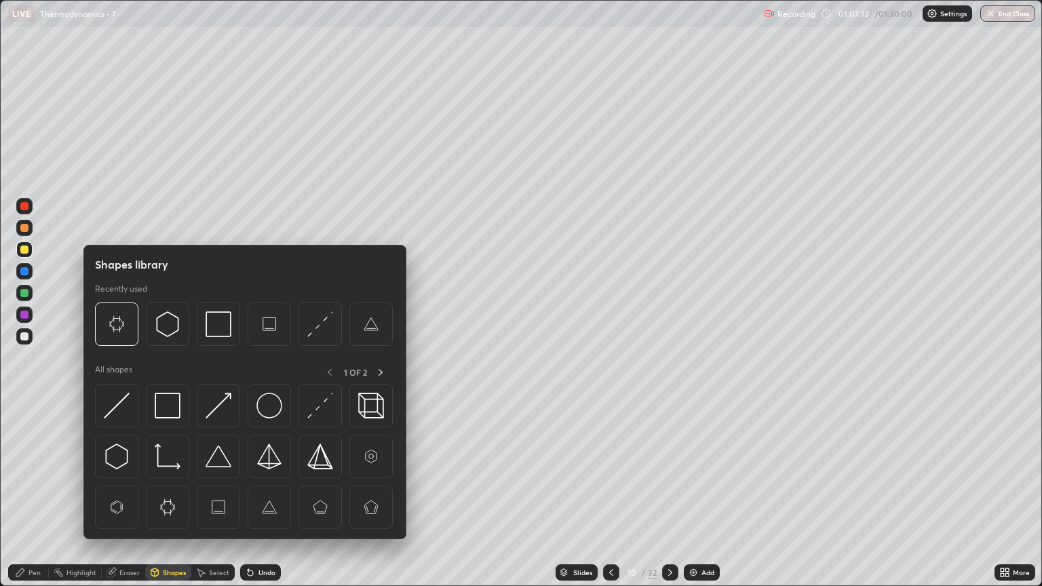
click at [135, 500] on div "Eraser" at bounding box center [129, 572] width 20 height 7
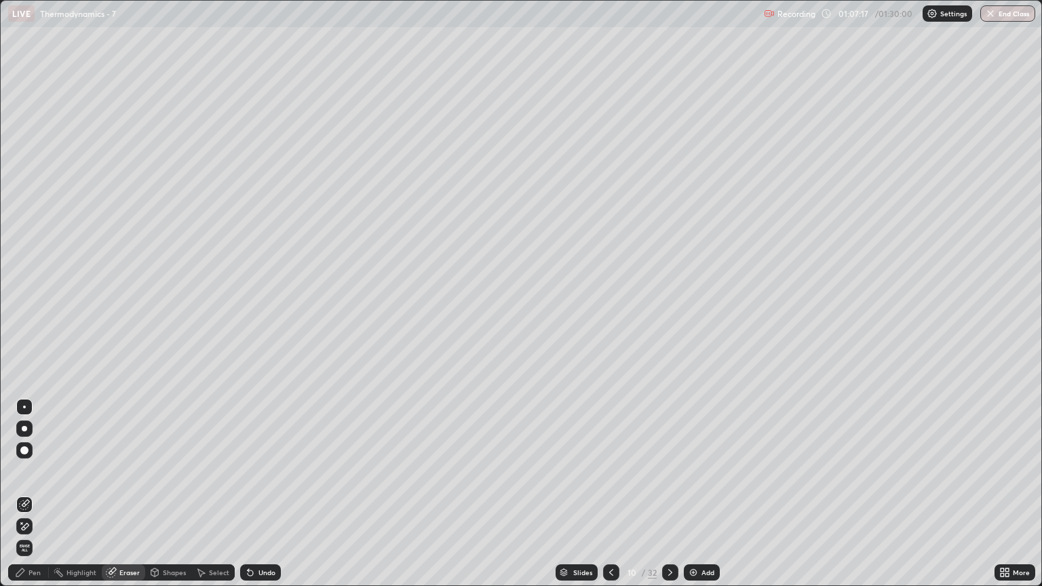
click at [610, 500] on icon at bounding box center [611, 572] width 11 height 11
click at [609, 500] on icon at bounding box center [611, 572] width 4 height 7
click at [608, 500] on icon at bounding box center [611, 572] width 11 height 11
click at [35, 500] on div "Pen" at bounding box center [34, 572] width 12 height 7
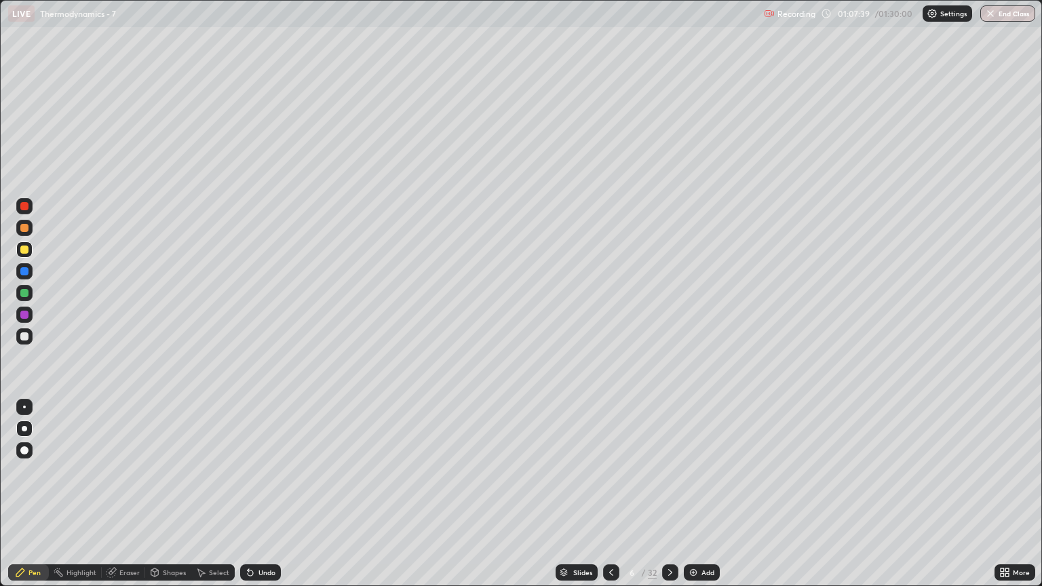
click at [662, 500] on div at bounding box center [670, 572] width 16 height 16
click at [670, 500] on icon at bounding box center [670, 572] width 11 height 11
click at [673, 500] on icon at bounding box center [670, 572] width 11 height 11
click at [418, 500] on div "Slides 10 / 32 Add" at bounding box center [637, 572] width 713 height 27
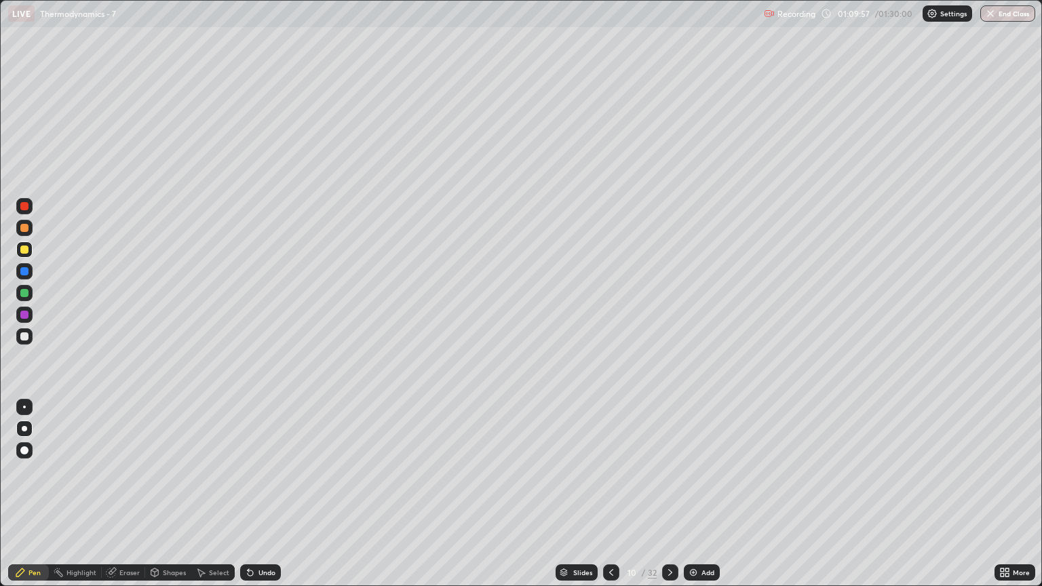
click at [130, 500] on div "Eraser" at bounding box center [129, 572] width 20 height 7
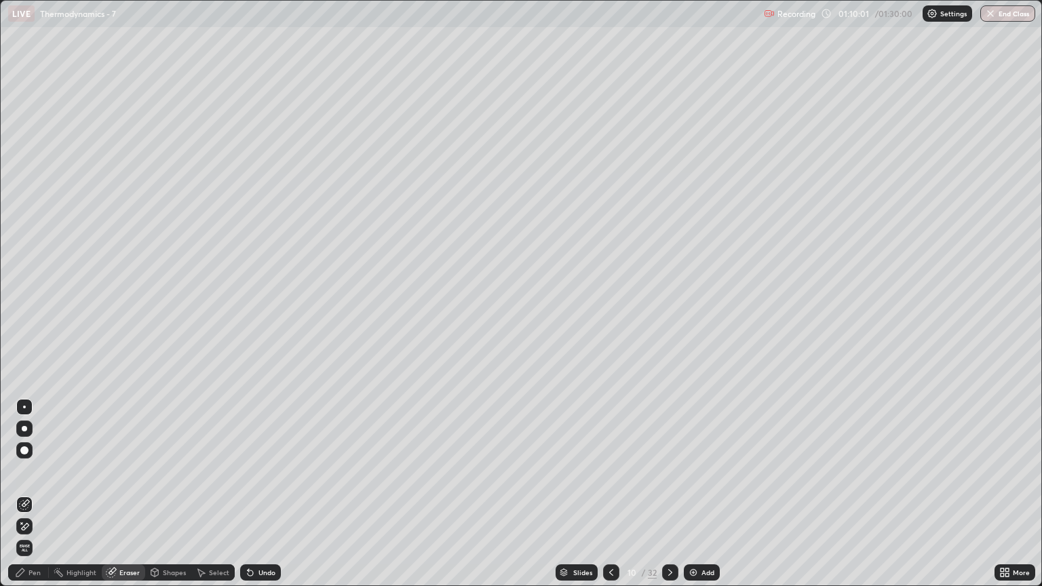
click at [41, 500] on div "Pen" at bounding box center [28, 572] width 41 height 16
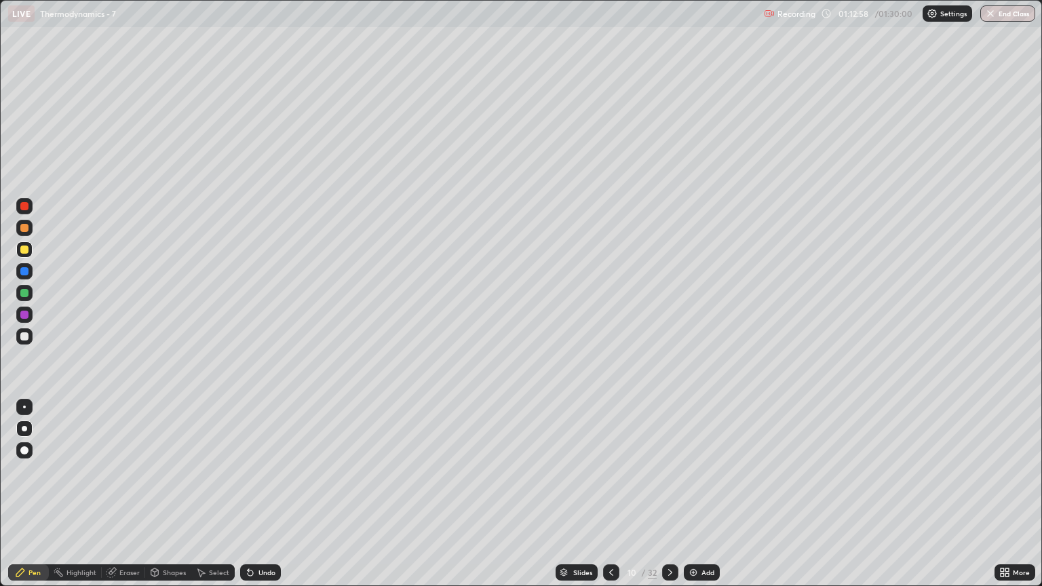
click at [668, 500] on icon at bounding box center [670, 572] width 4 height 7
click at [672, 500] on icon at bounding box center [670, 572] width 11 height 11
click at [130, 500] on div "Eraser" at bounding box center [123, 572] width 43 height 16
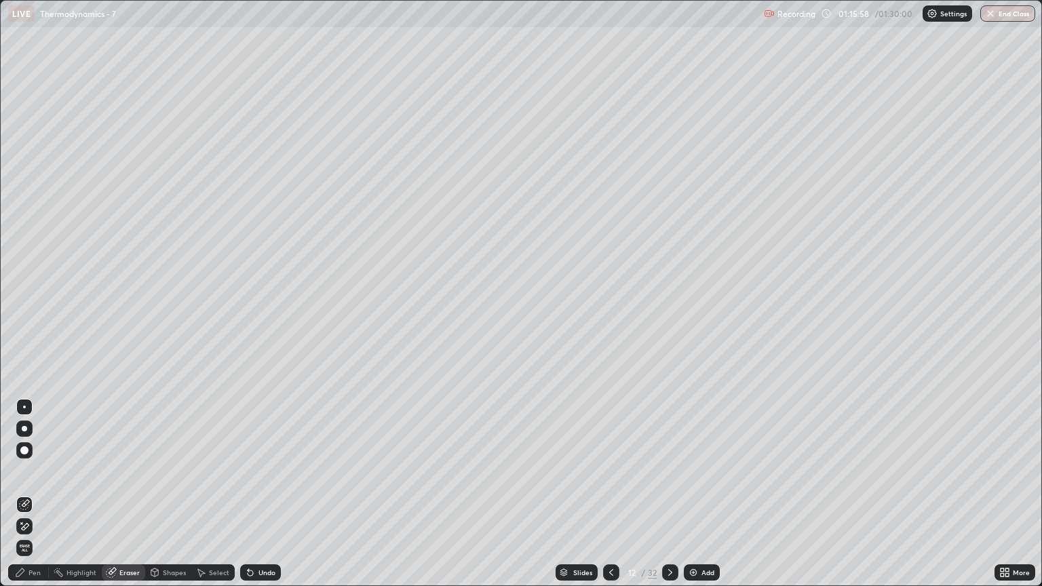
click at [33, 500] on div "Pen" at bounding box center [28, 572] width 41 height 16
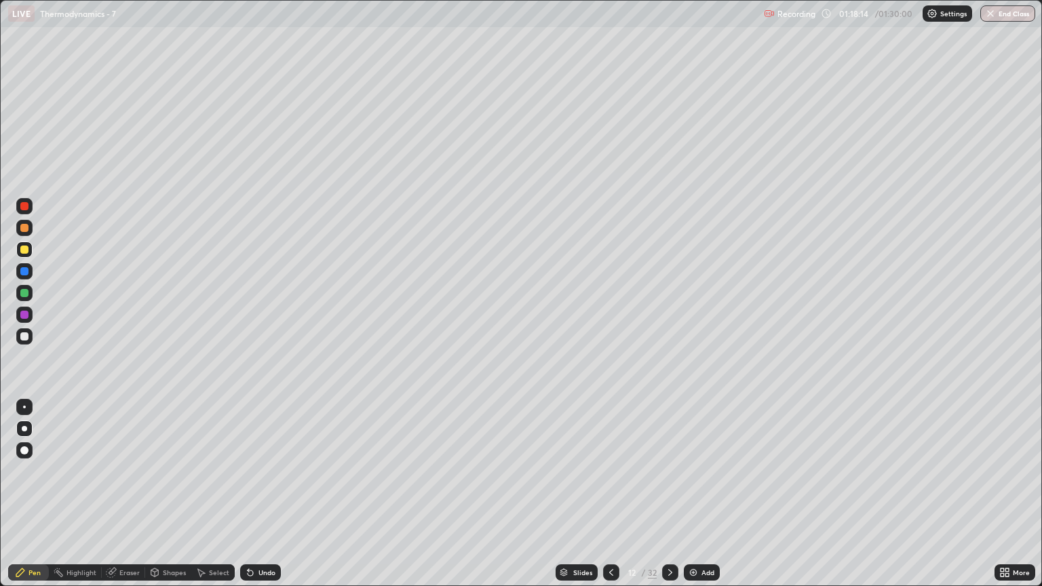
click at [668, 500] on icon at bounding box center [670, 572] width 11 height 11
click at [126, 500] on div "Eraser" at bounding box center [129, 572] width 20 height 7
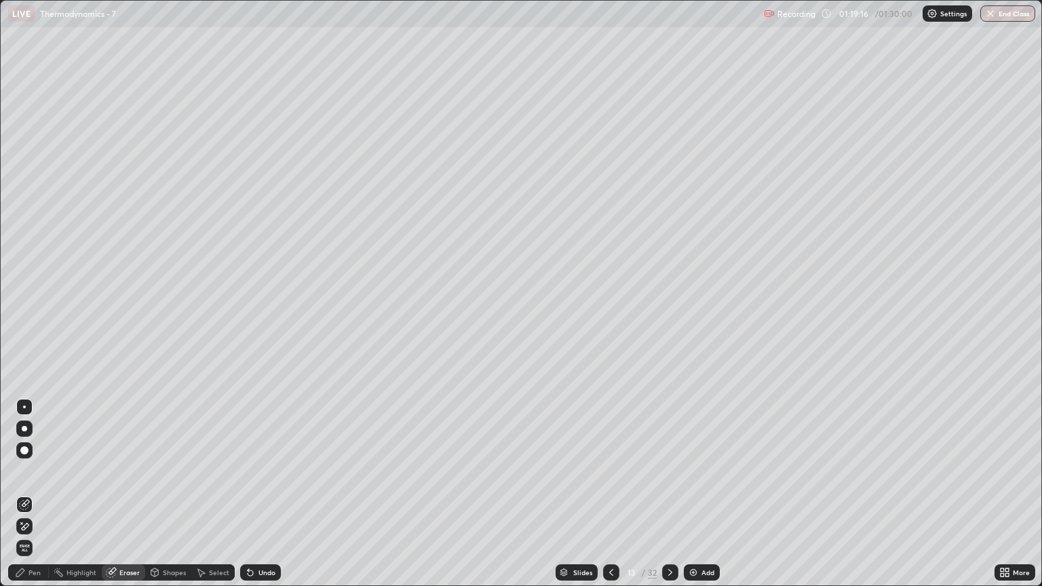
click at [35, 500] on div "Pen" at bounding box center [34, 572] width 12 height 7
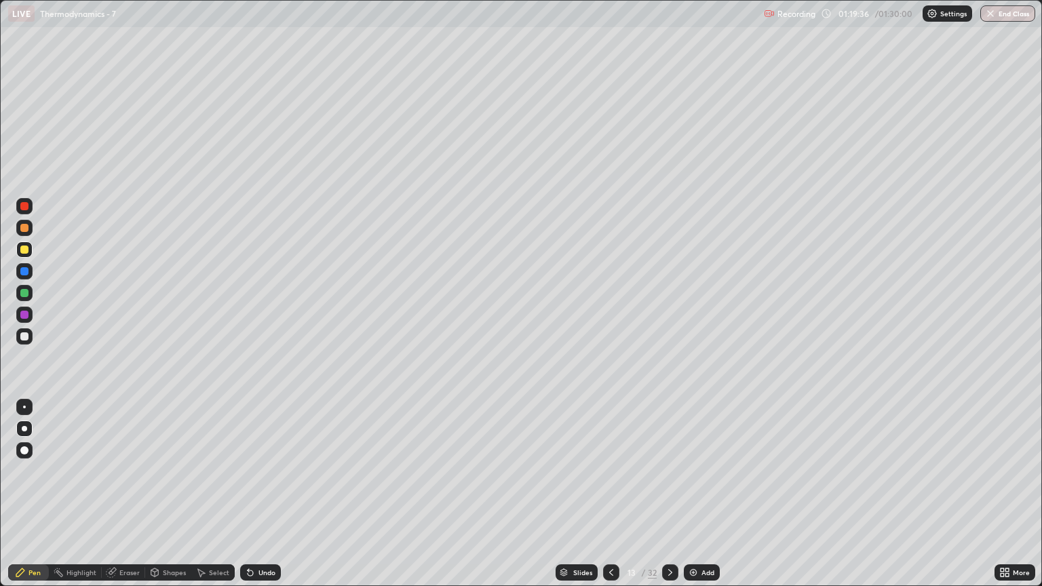
click at [133, 500] on div "Eraser" at bounding box center [129, 572] width 20 height 7
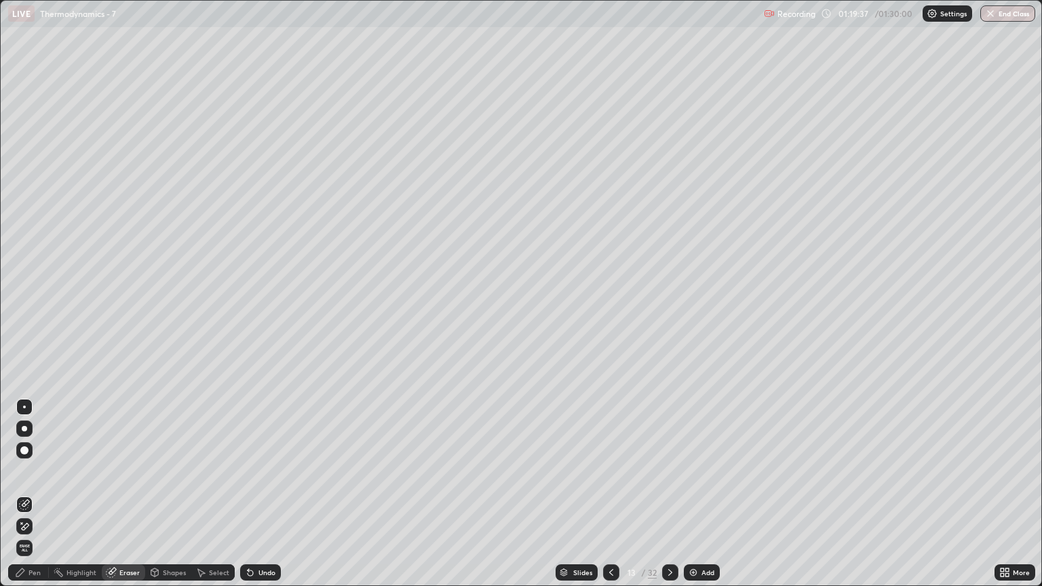
click at [36, 500] on div "Pen" at bounding box center [34, 572] width 12 height 7
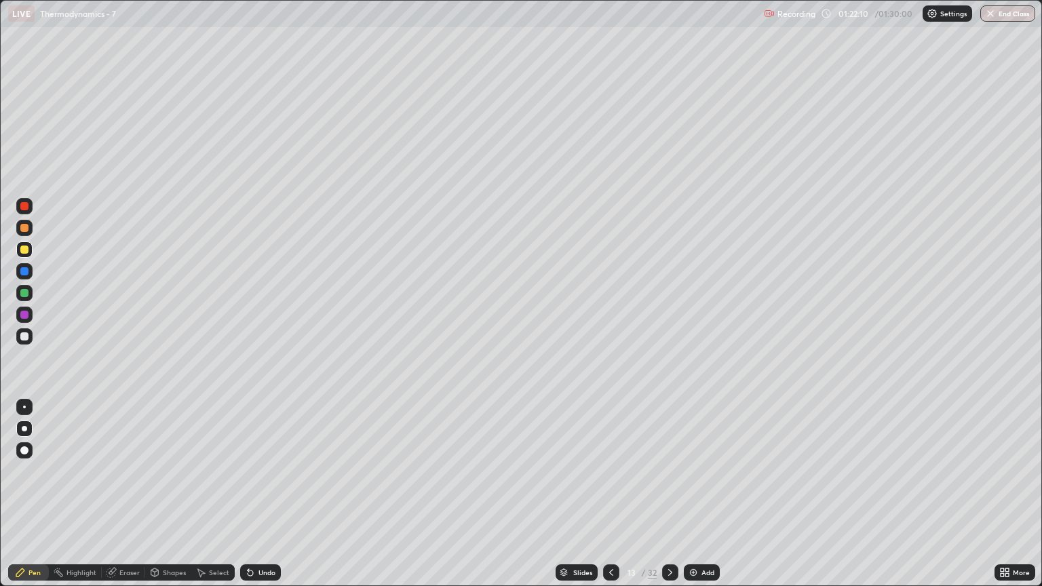
click at [667, 500] on icon at bounding box center [670, 572] width 11 height 11
click at [132, 500] on div "Eraser" at bounding box center [129, 572] width 20 height 7
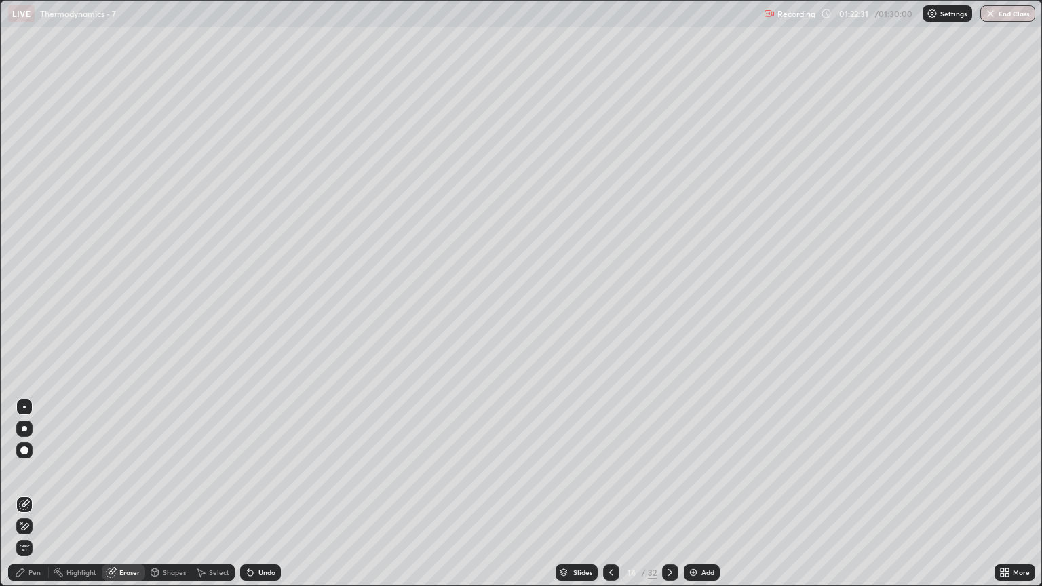
click at [33, 500] on div "Pen" at bounding box center [34, 572] width 12 height 7
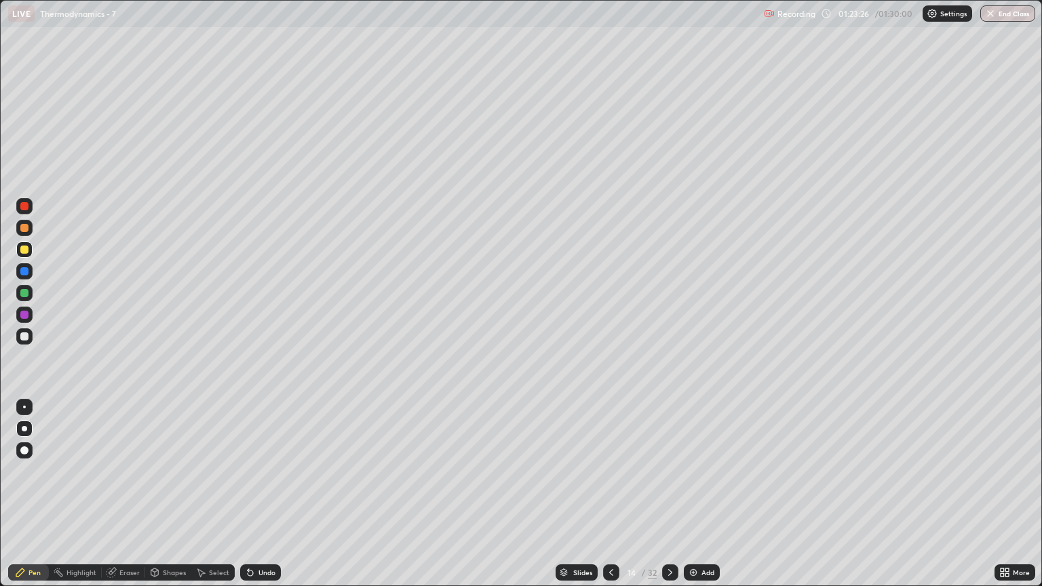
click at [130, 500] on div "Eraser" at bounding box center [129, 572] width 20 height 7
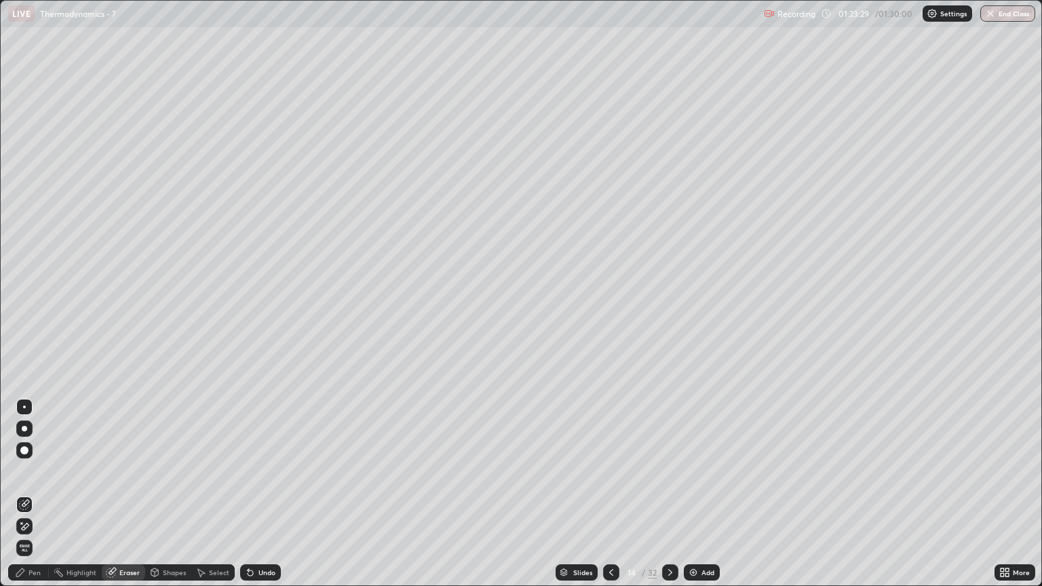
click at [119, 500] on div "Eraser" at bounding box center [129, 572] width 20 height 7
click at [34, 500] on div "Pen" at bounding box center [34, 572] width 12 height 7
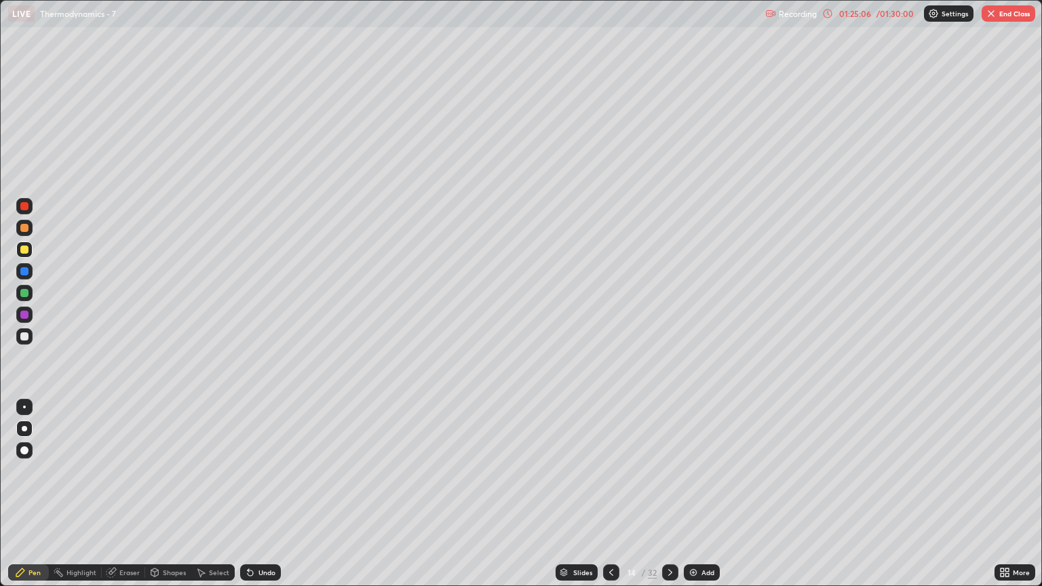
click at [1009, 13] on button "End Class" at bounding box center [1008, 13] width 54 height 16
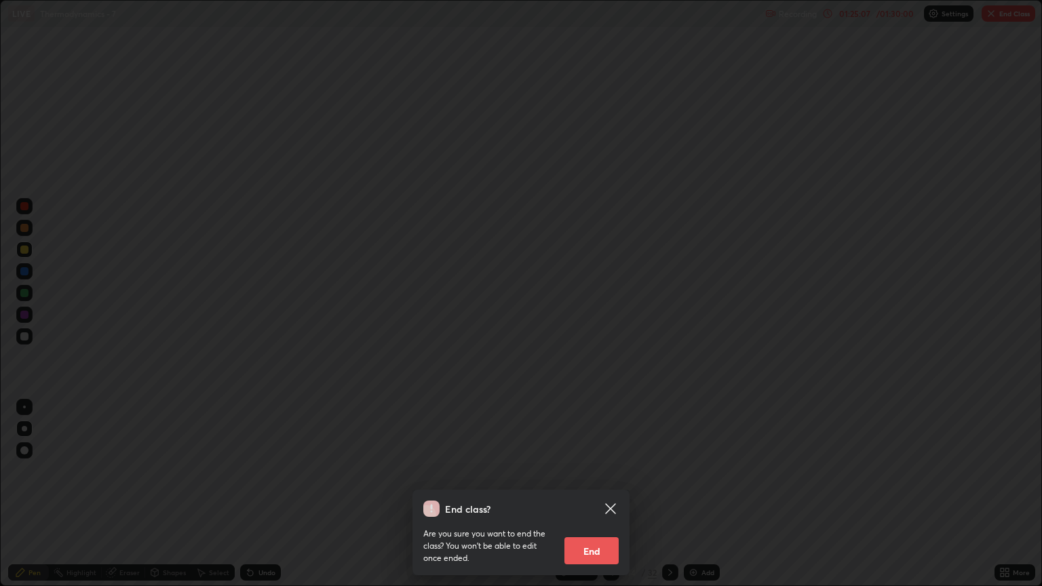
click at [605, 500] on button "End" at bounding box center [591, 550] width 54 height 27
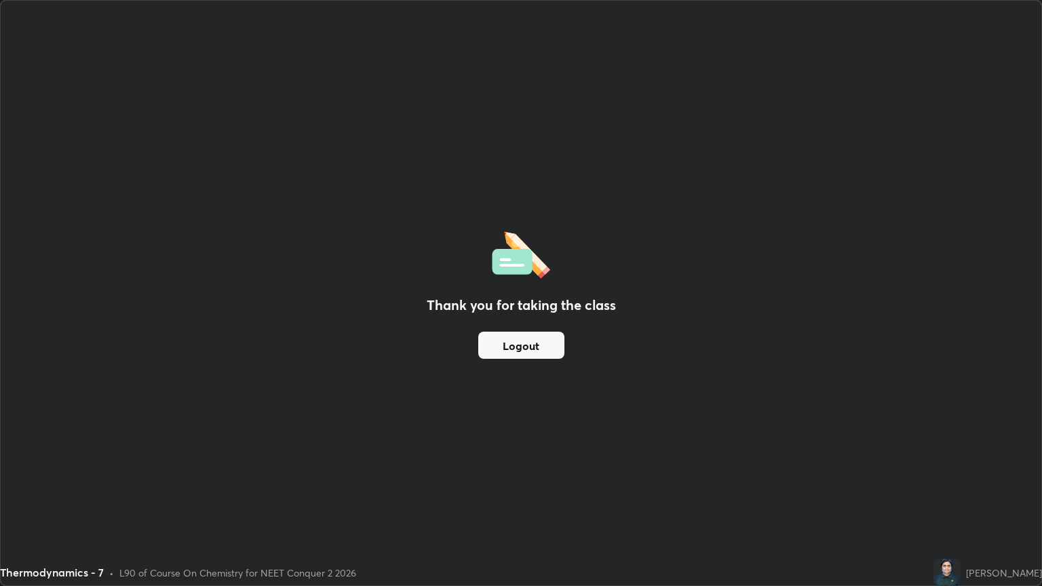
click at [531, 349] on button "Logout" at bounding box center [521, 345] width 86 height 27
